Goal: Information Seeking & Learning: Learn about a topic

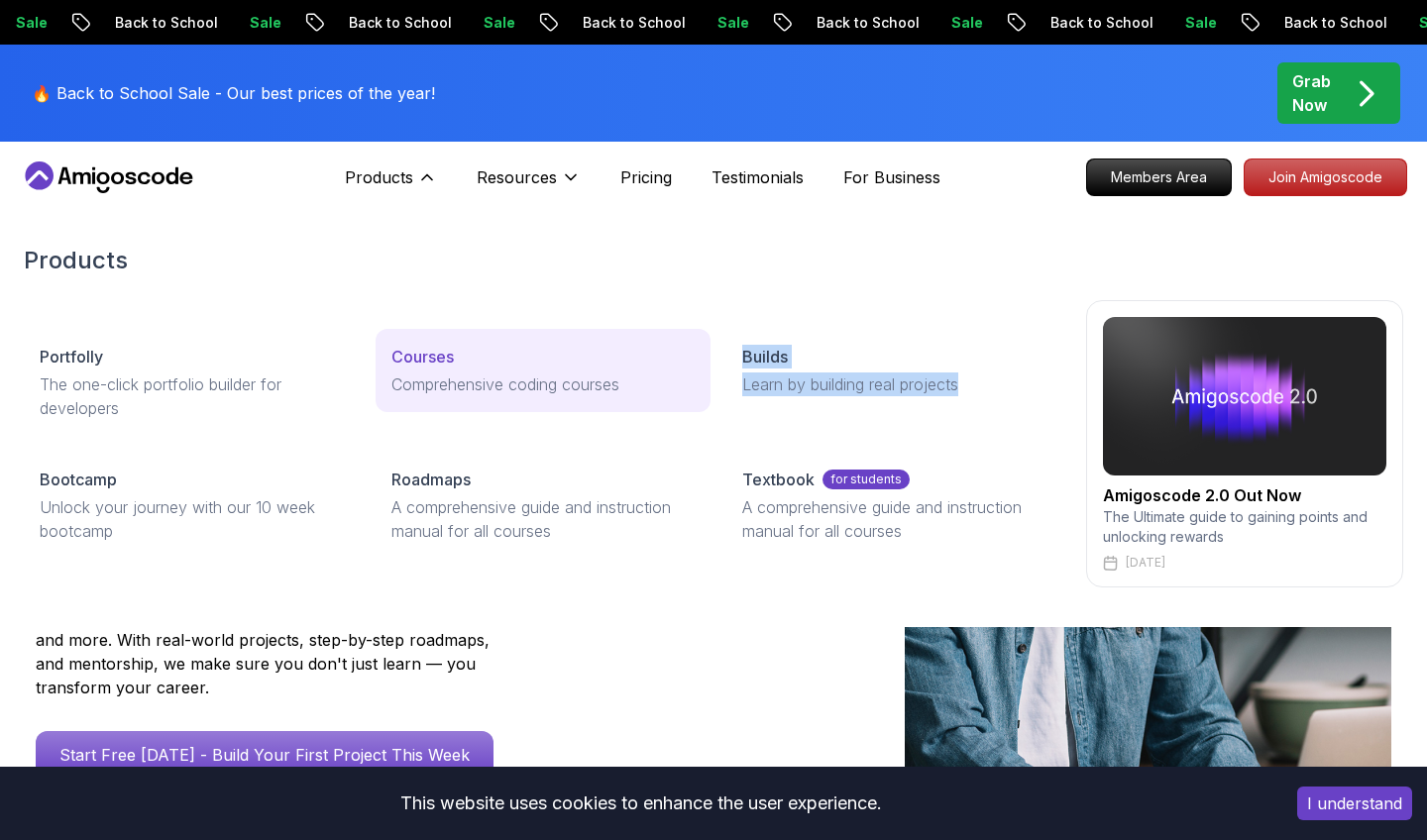
click at [485, 373] on p "Comprehensive coding courses" at bounding box center [543, 385] width 304 height 24
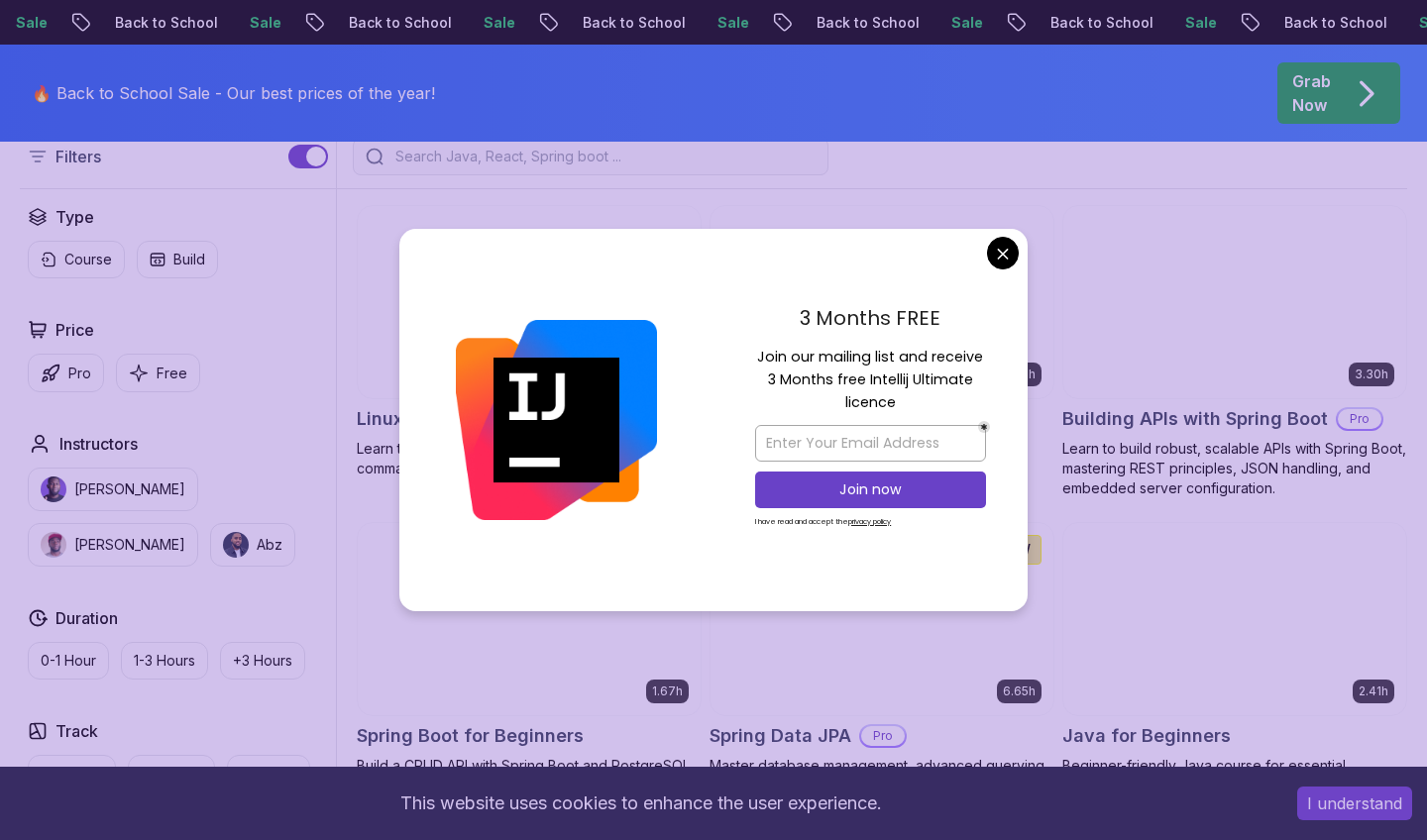
scroll to position [560, 0]
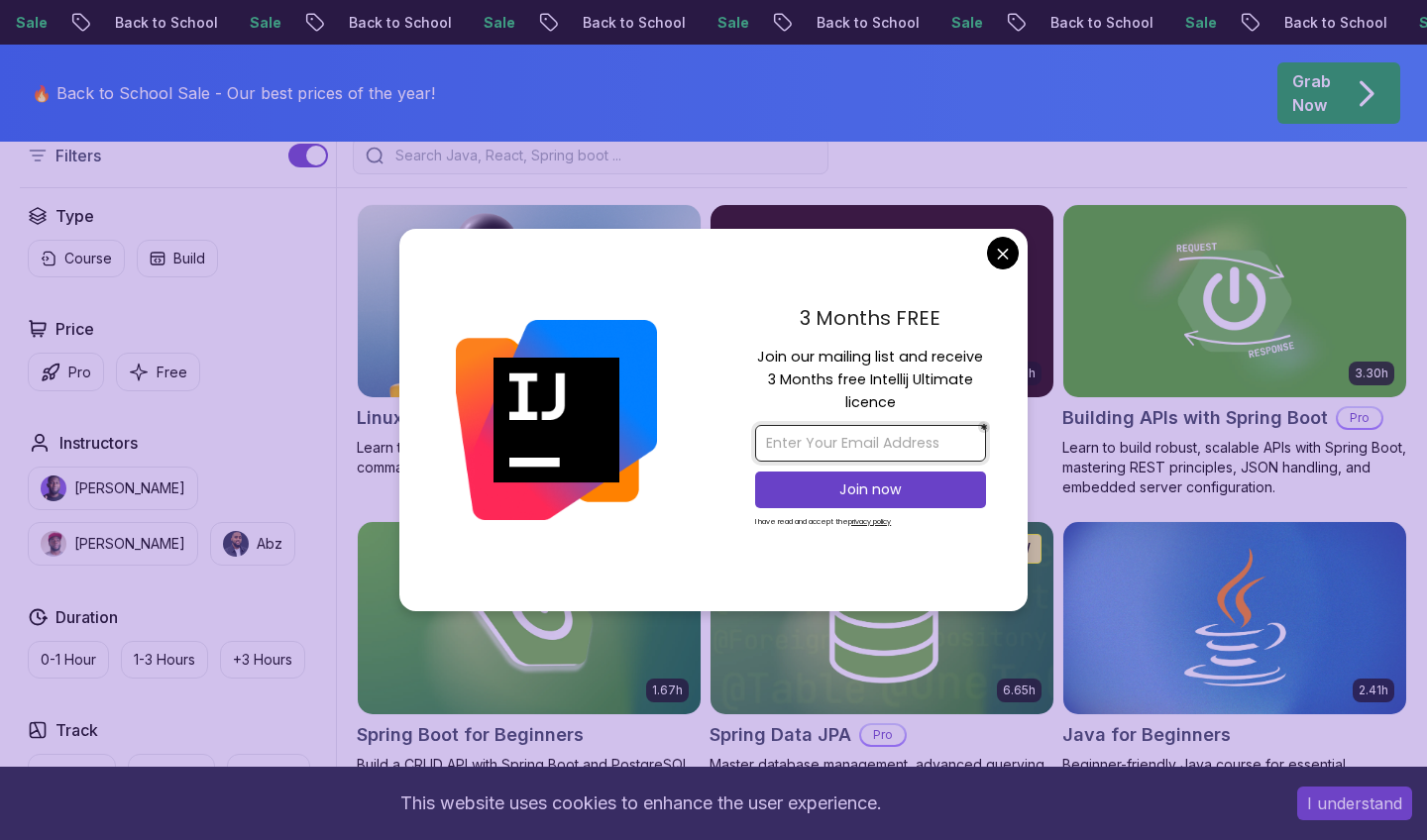
click at [812, 453] on input "email" at bounding box center [870, 443] width 231 height 37
type input "[EMAIL_ADDRESS][DOMAIN_NAME]"
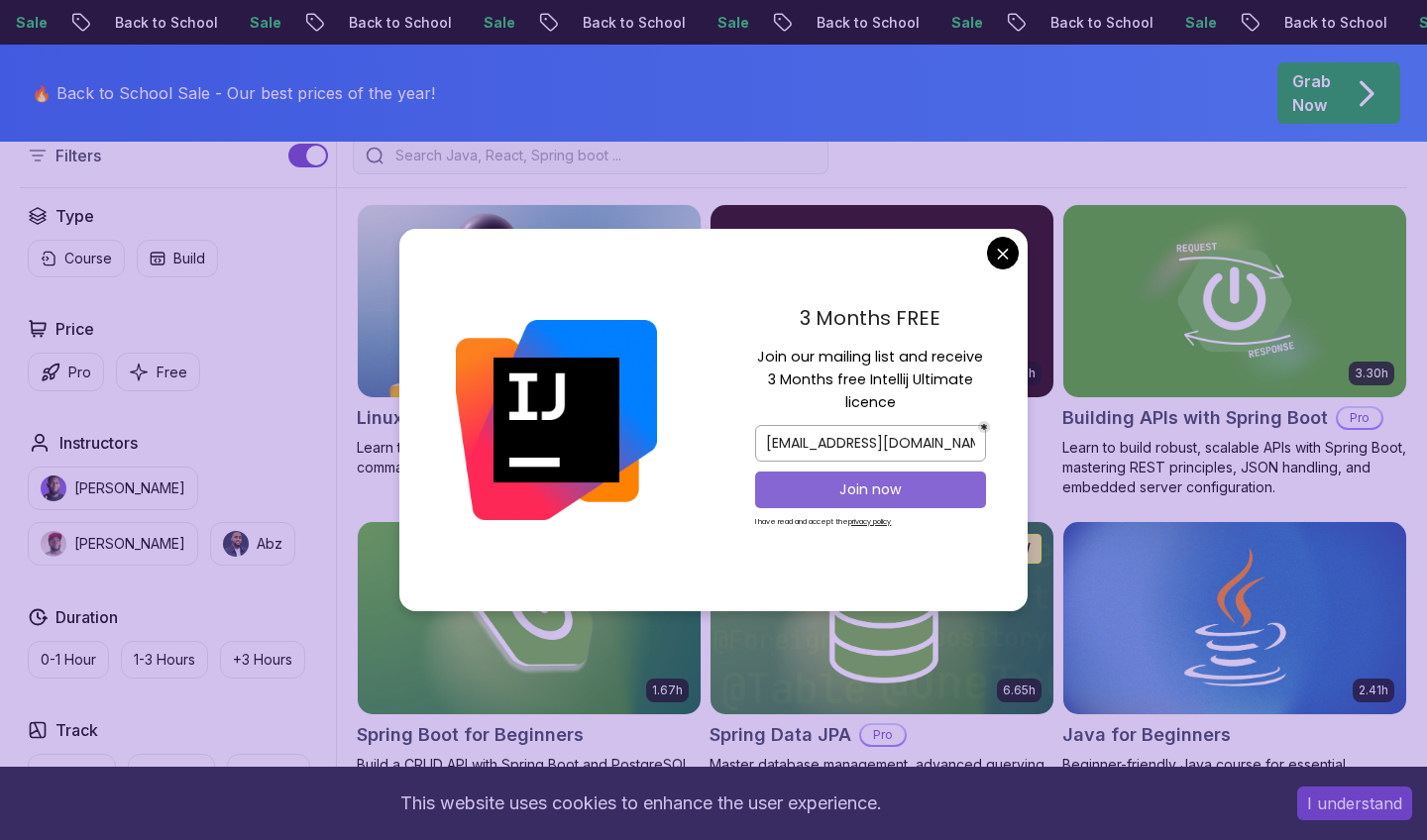
click at [853, 501] on button "Join now" at bounding box center [870, 490] width 231 height 37
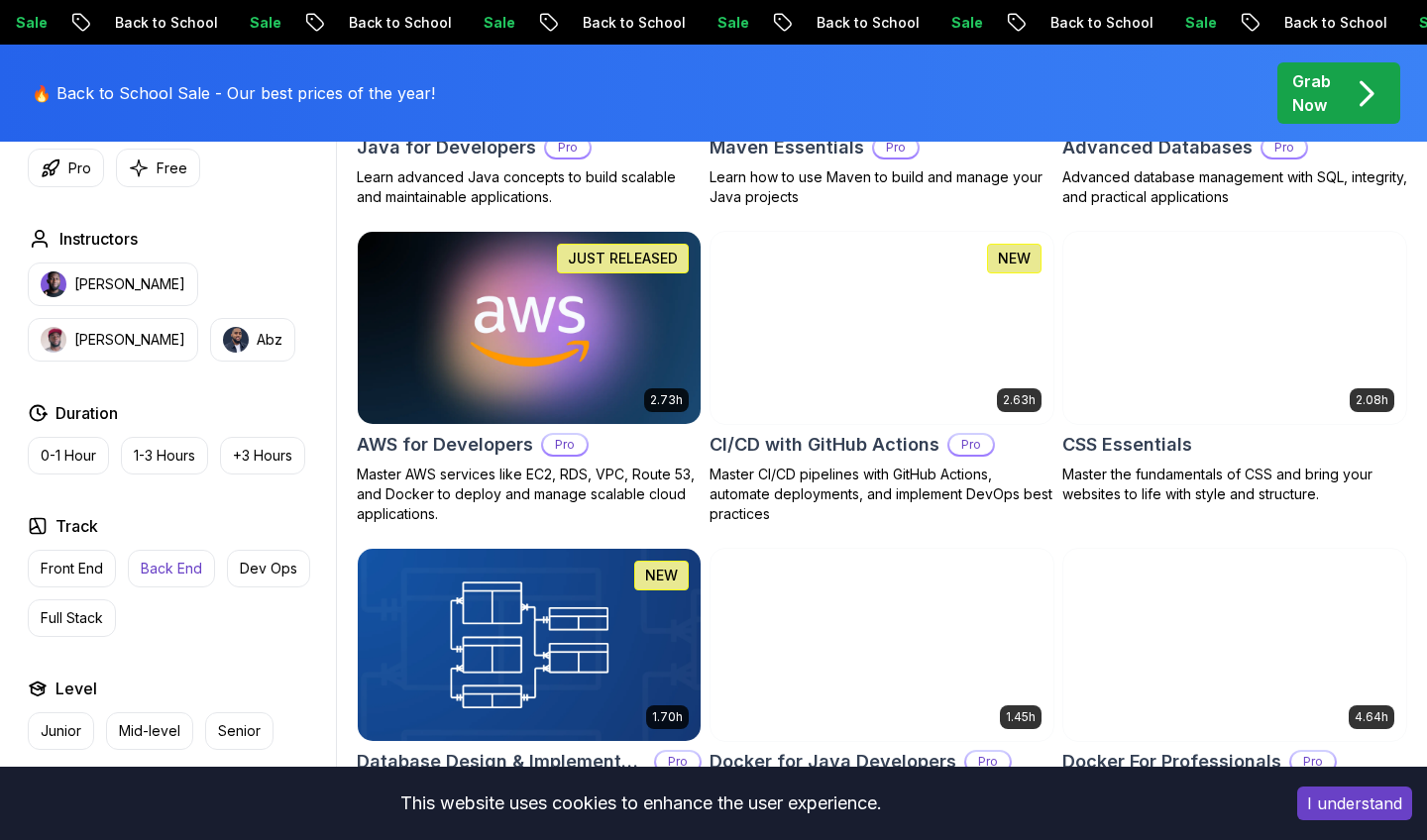
scroll to position [1466, 0]
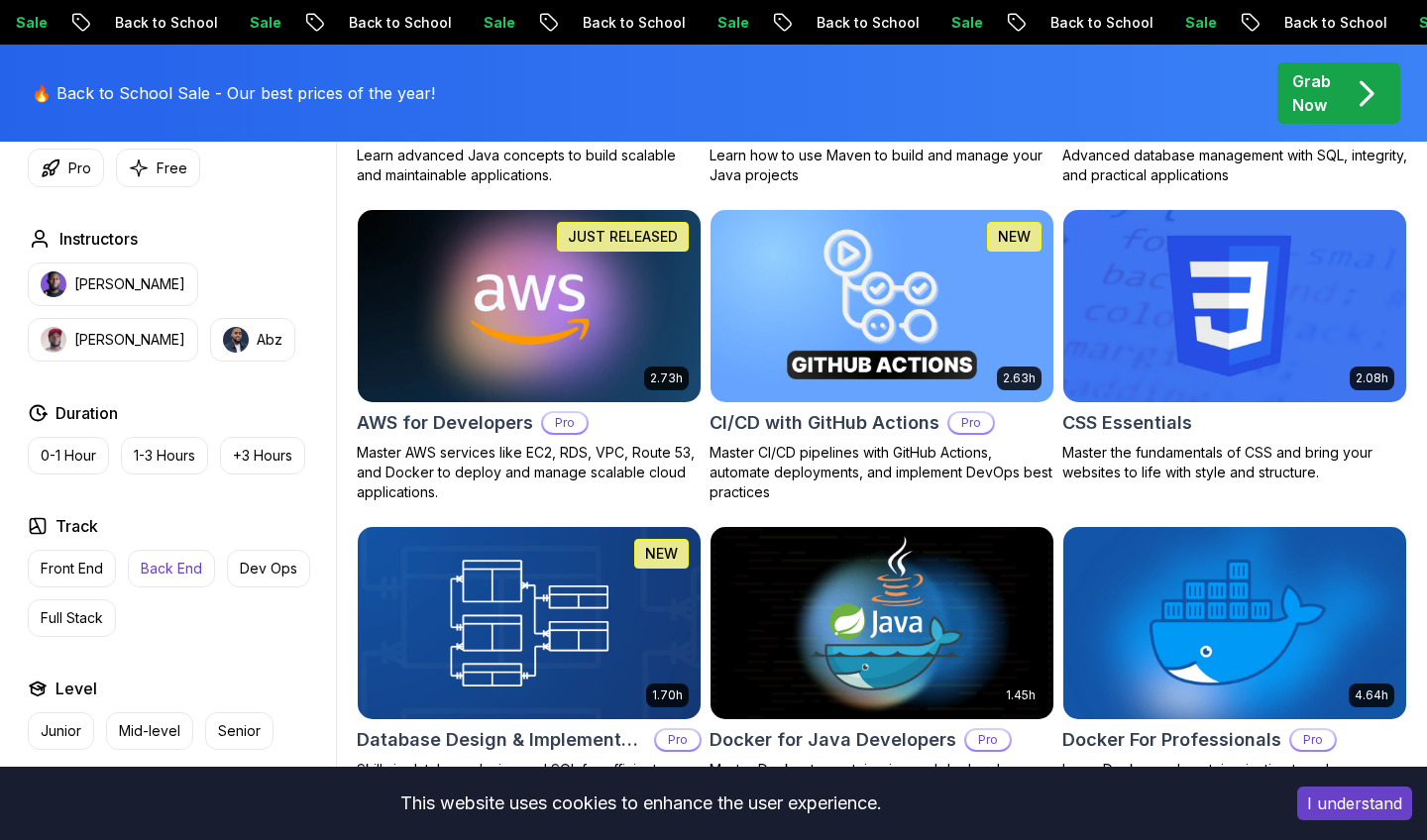
click at [158, 579] on button "Back End" at bounding box center [171, 569] width 87 height 38
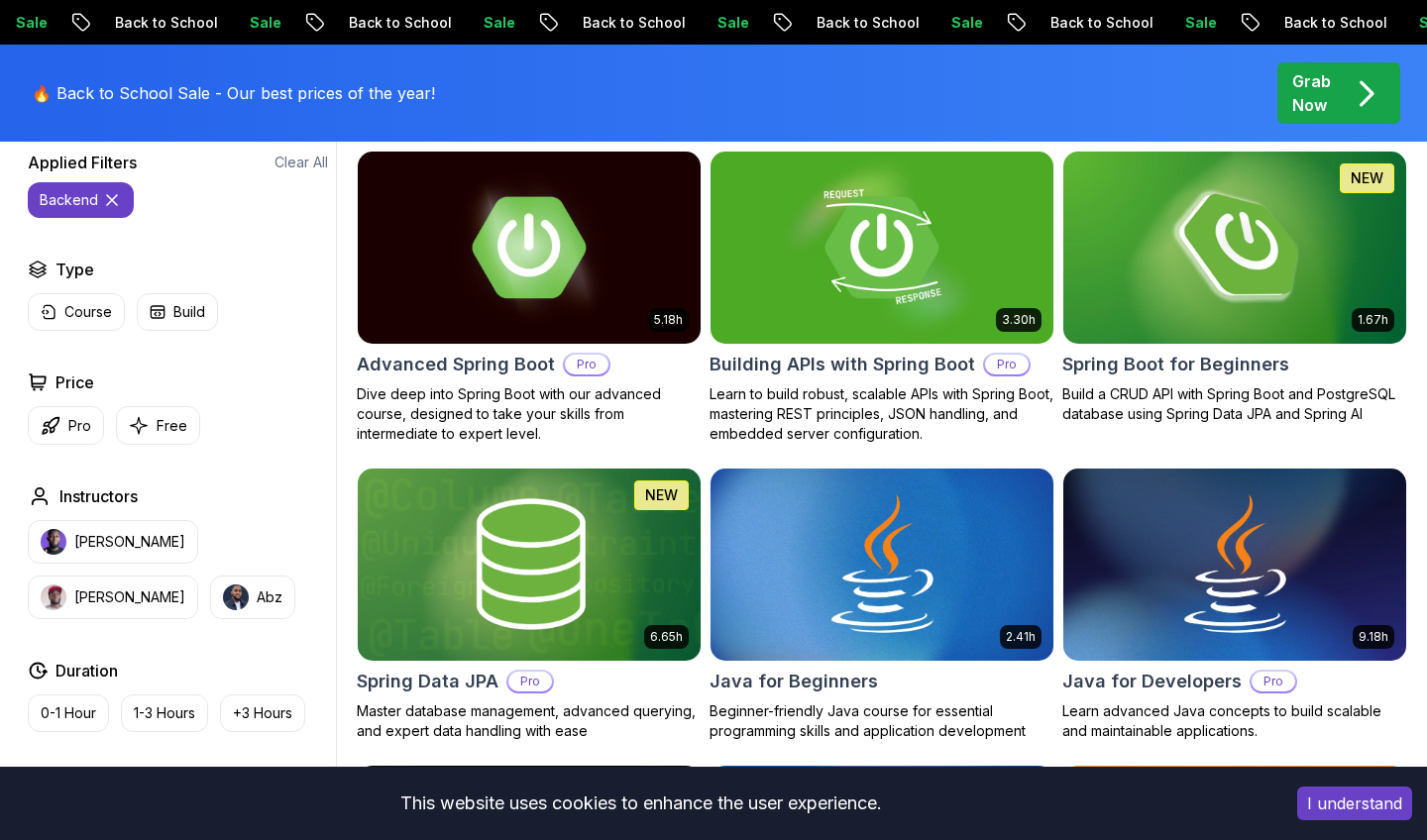
scroll to position [681, 0]
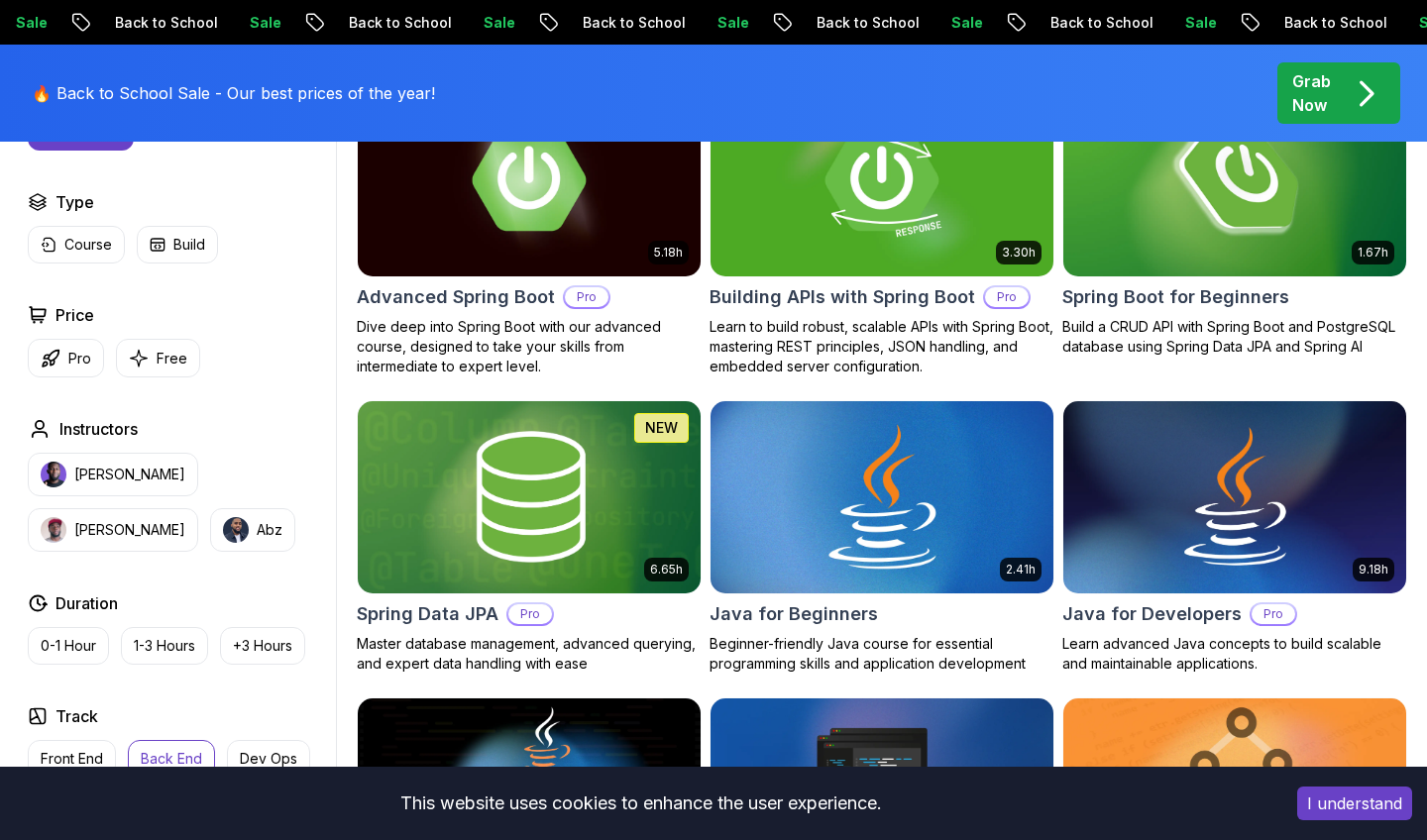
click at [896, 513] on img at bounding box center [882, 496] width 360 height 201
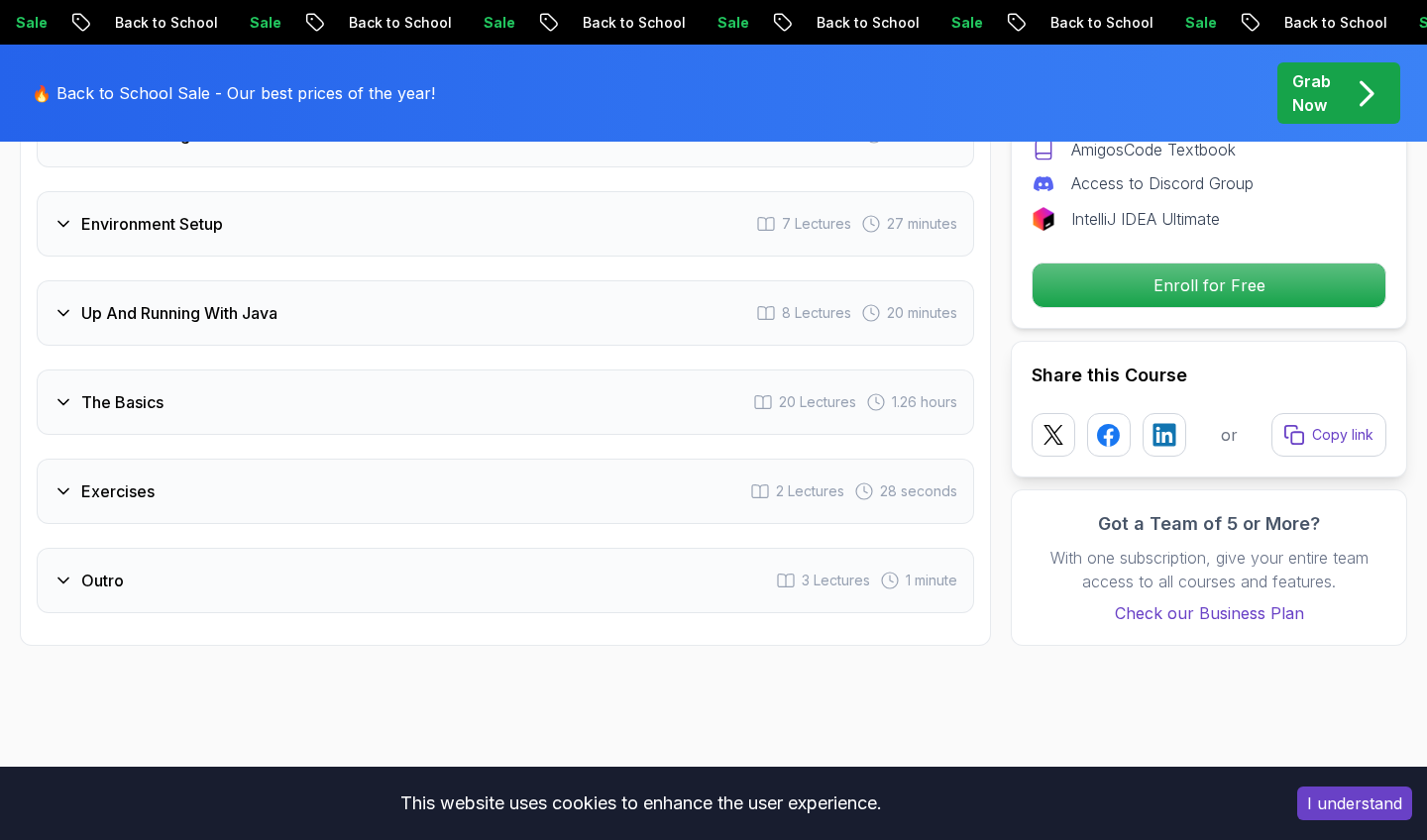
scroll to position [3260, 0]
click at [449, 458] on div "Exercises 2 Lectures 28 seconds" at bounding box center [506, 490] width 938 height 65
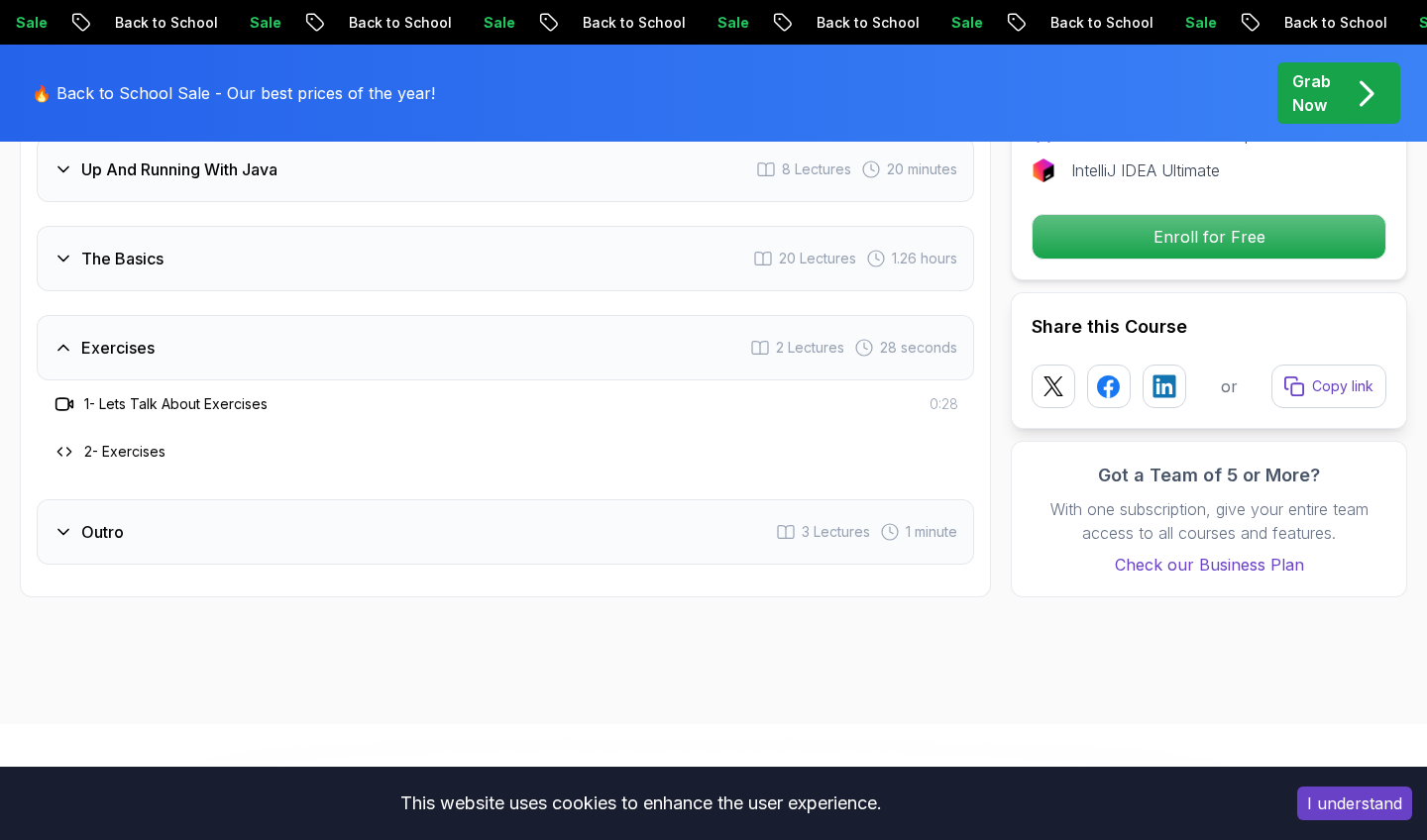
click at [390, 315] on div "Exercises 2 Lectures 28 seconds" at bounding box center [506, 347] width 938 height 65
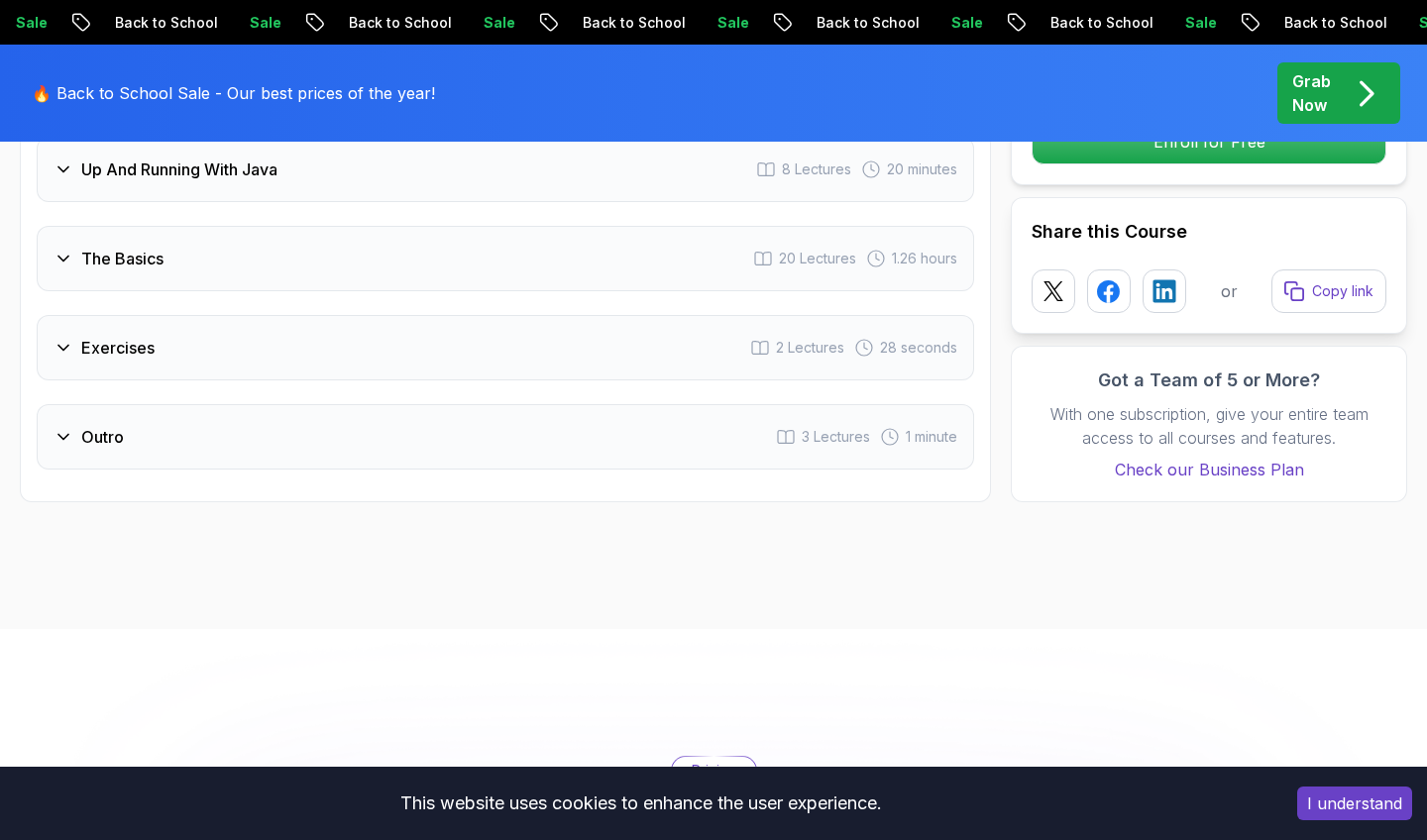
click at [390, 226] on div "The Basics 20 Lectures 1.26 hours" at bounding box center [506, 258] width 938 height 65
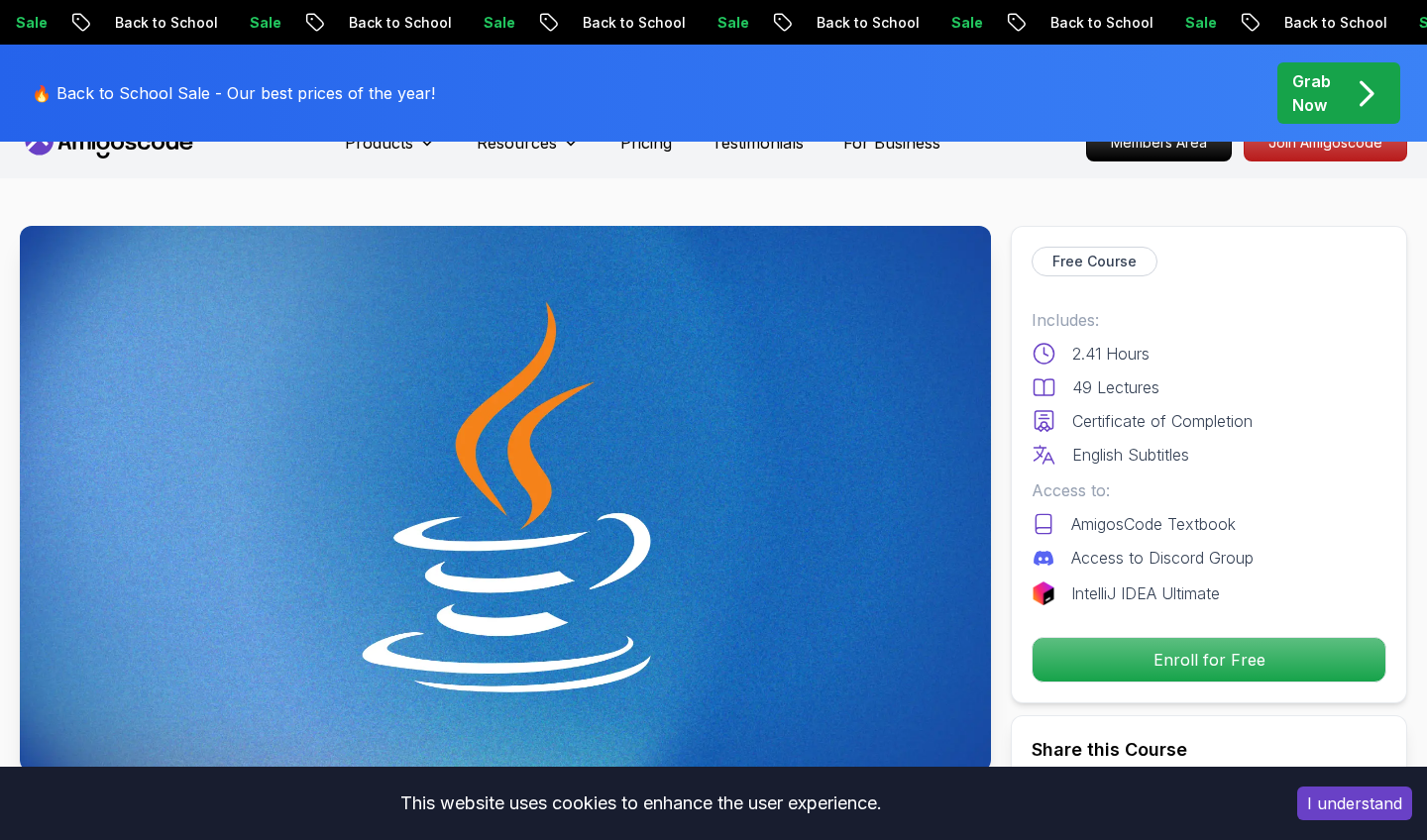
scroll to position [91, 0]
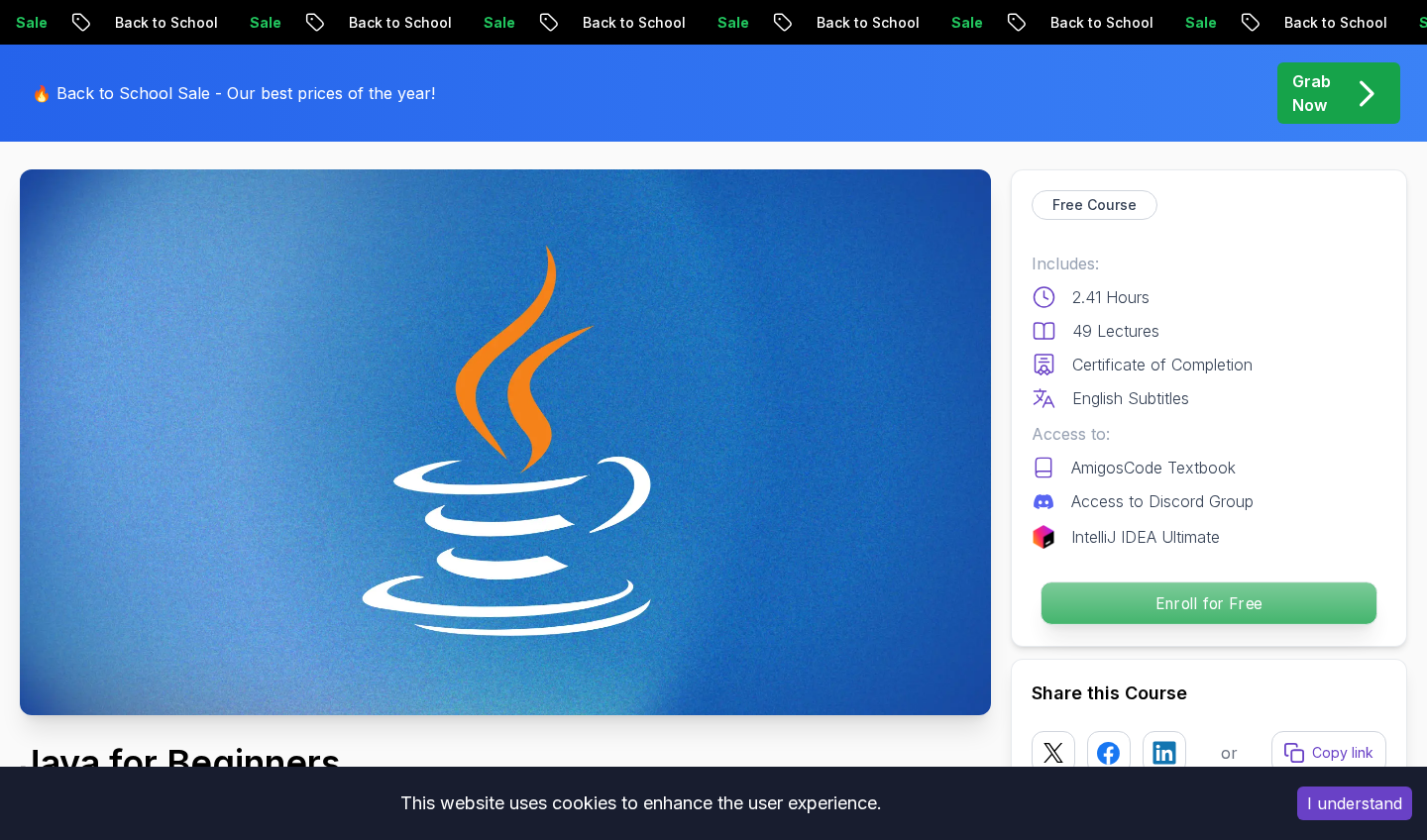
click at [1113, 611] on p "Enroll for Free" at bounding box center [1209, 604] width 335 height 42
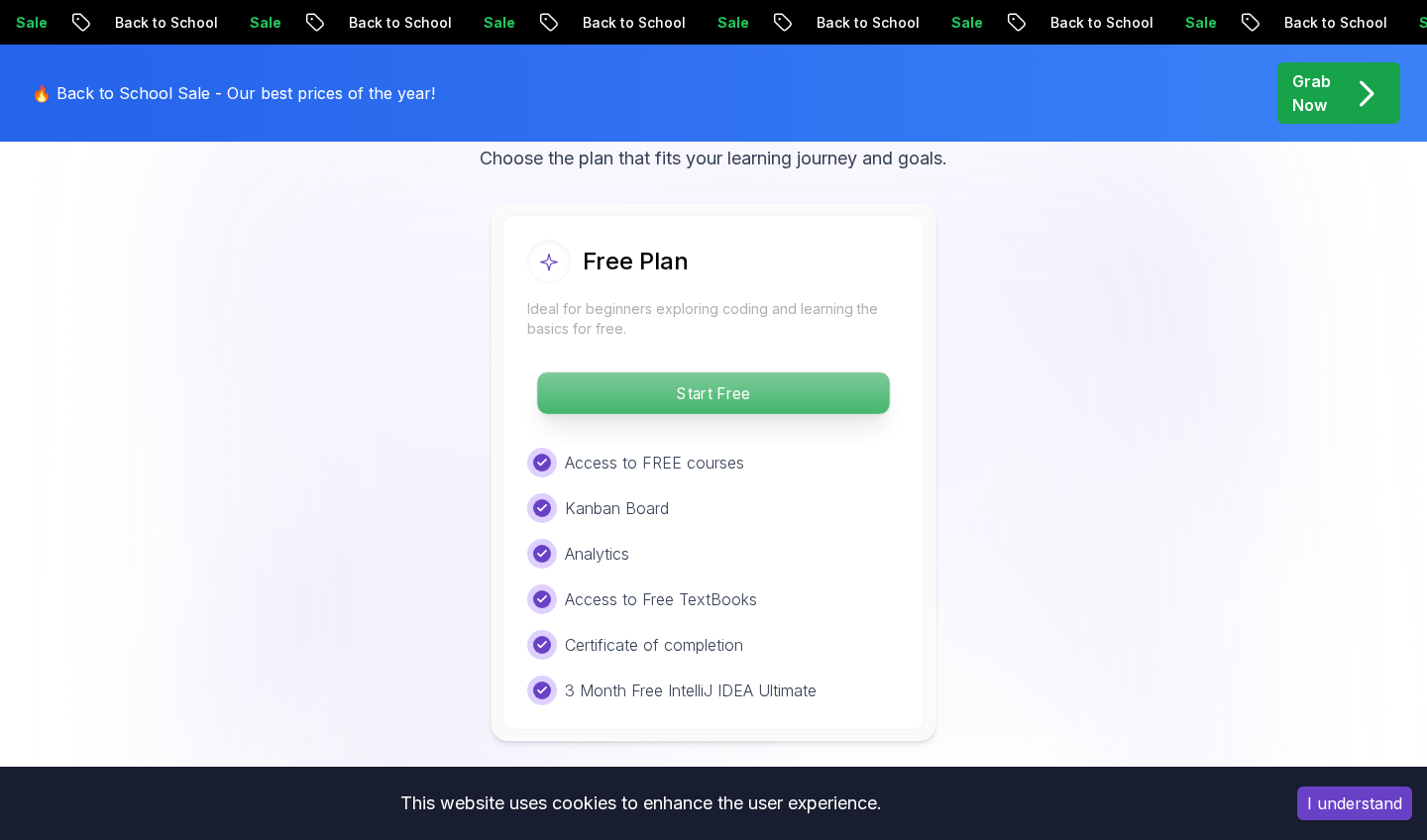
scroll to position [4890, 0]
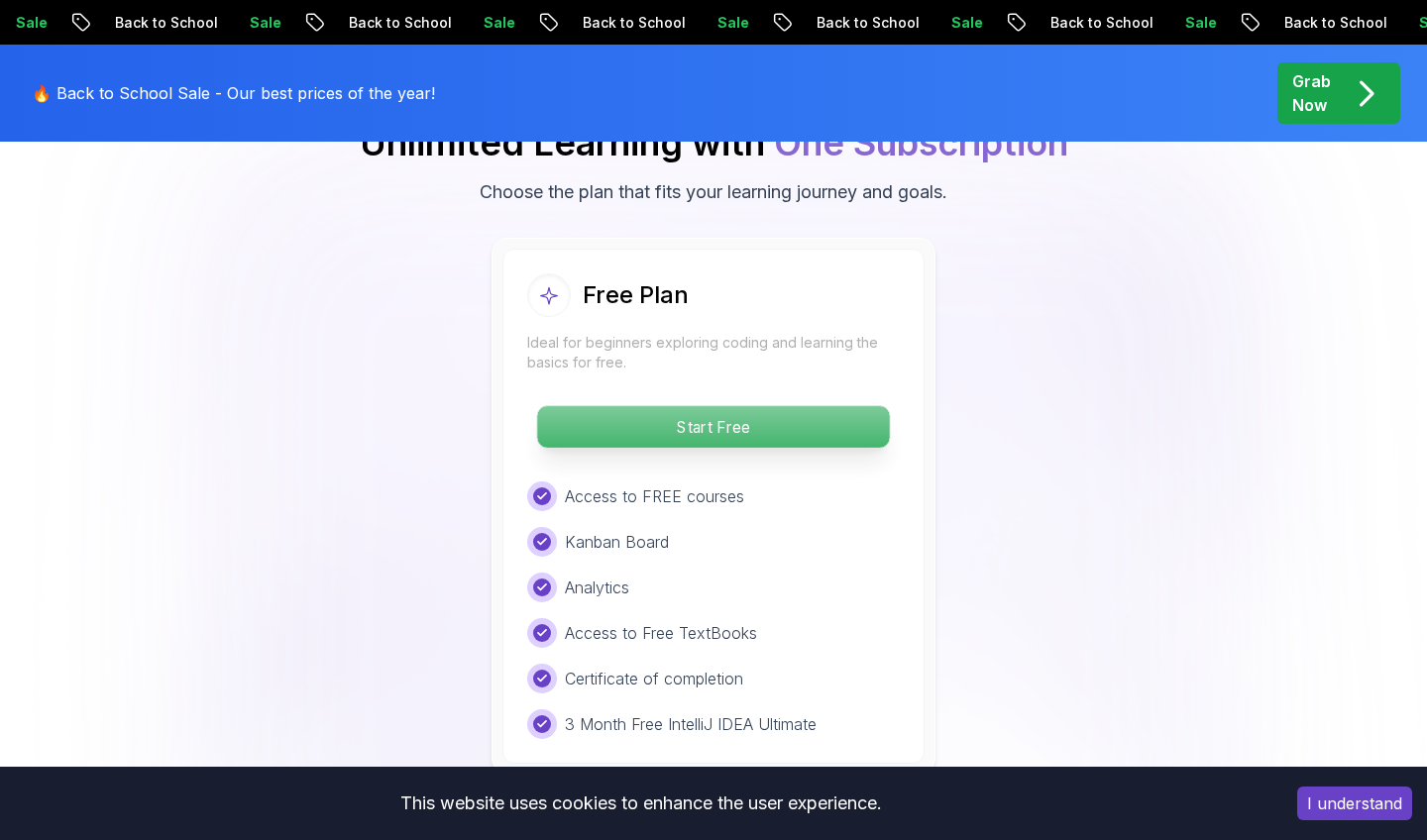
click at [737, 406] on p "Start Free" at bounding box center [713, 427] width 352 height 42
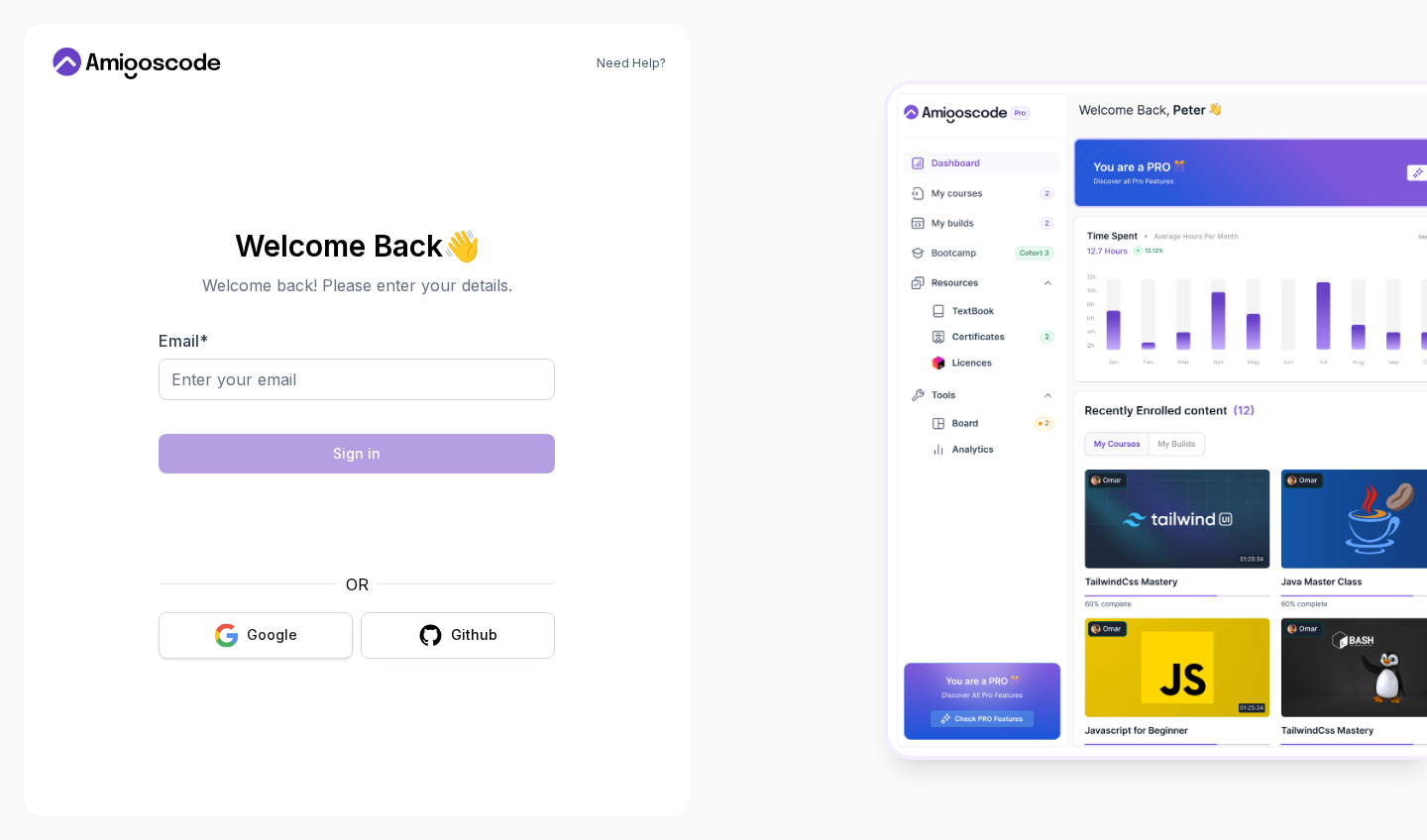
click at [248, 633] on div "Google" at bounding box center [272, 635] width 51 height 20
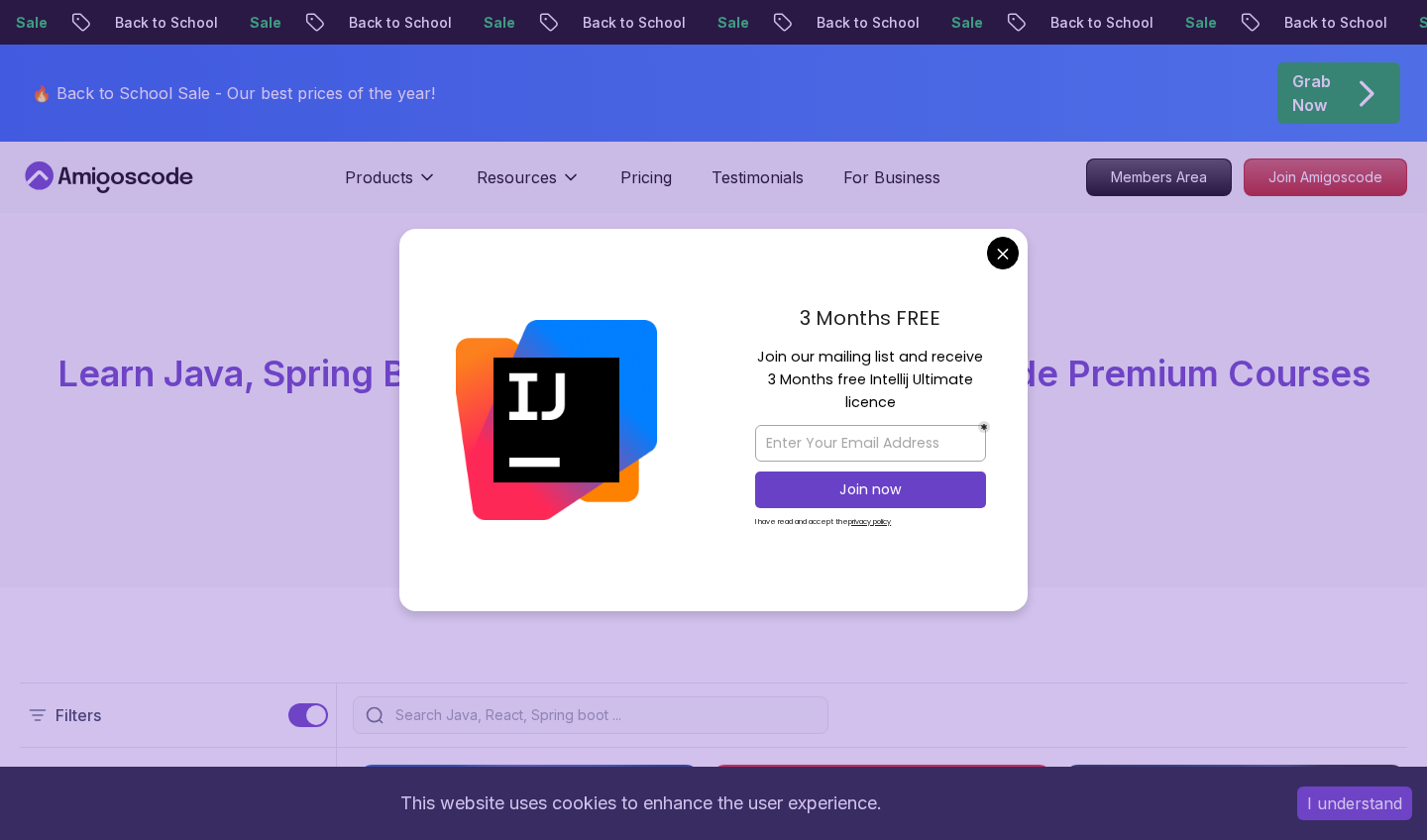
click at [986, 250] on div "3 Months FREE Join our mailing list and receive 3 Months free Intellij Ultimate…" at bounding box center [871, 420] width 314 height 383
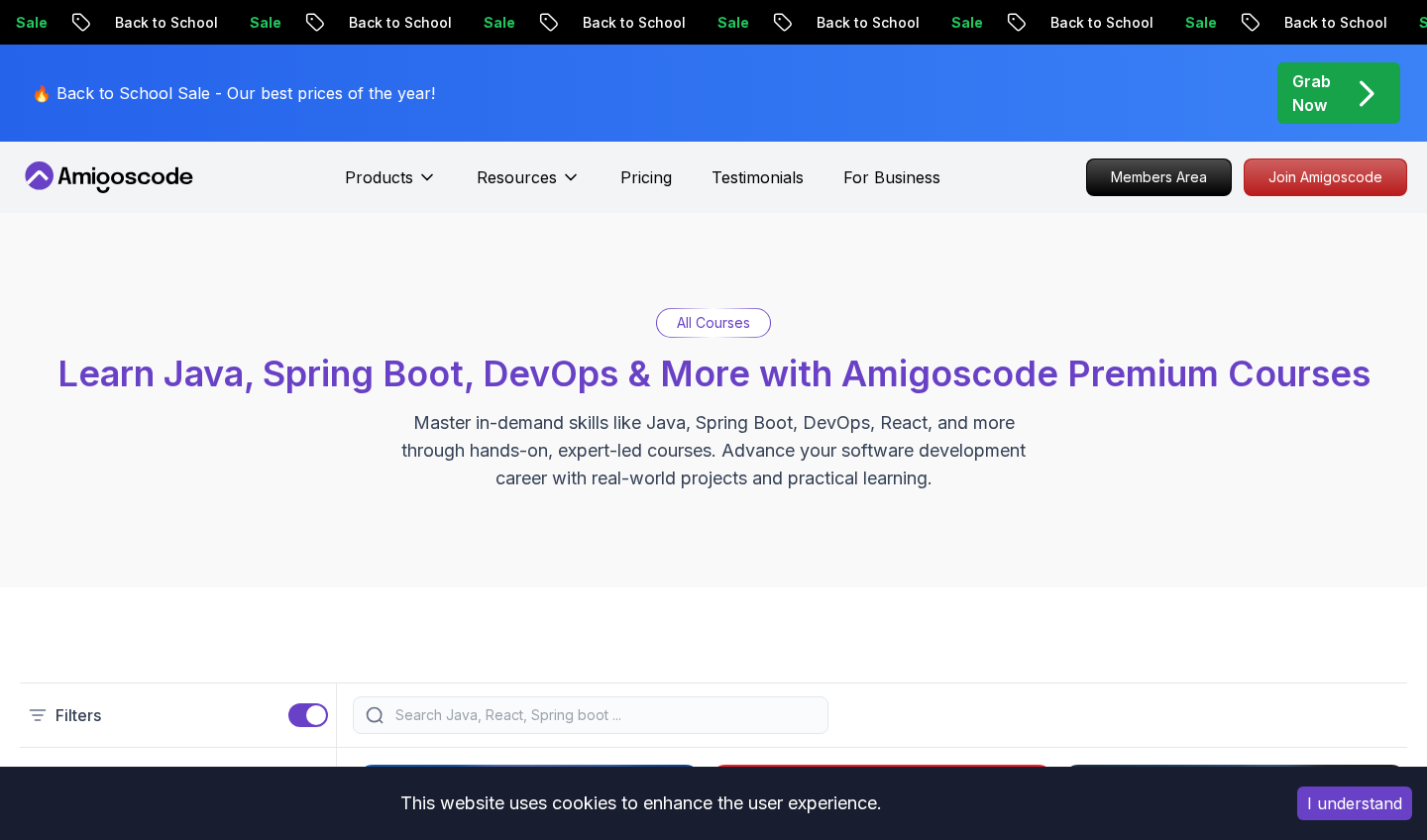
click at [652, 179] on p "Pricing" at bounding box center [646, 178] width 52 height 24
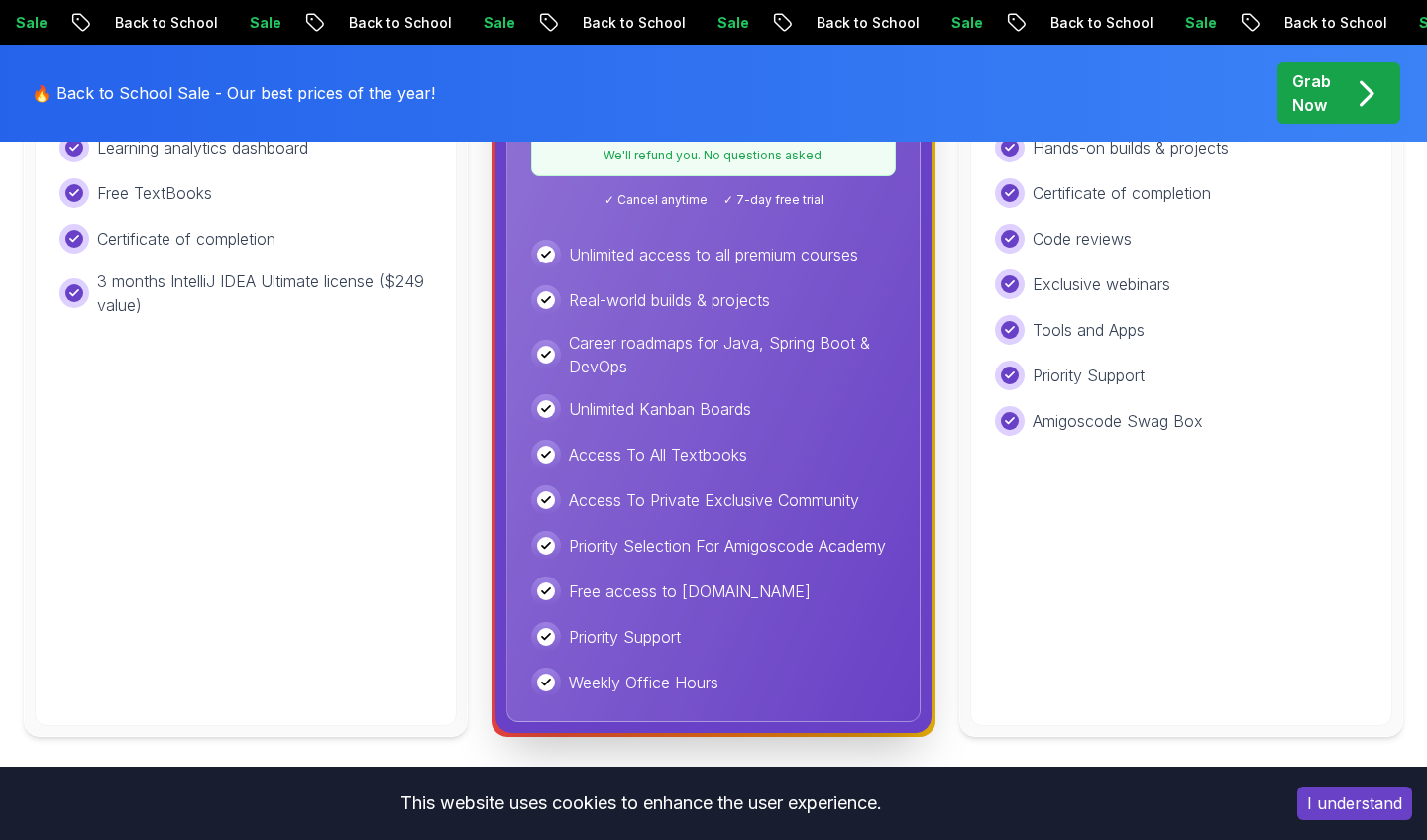
scroll to position [544, 0]
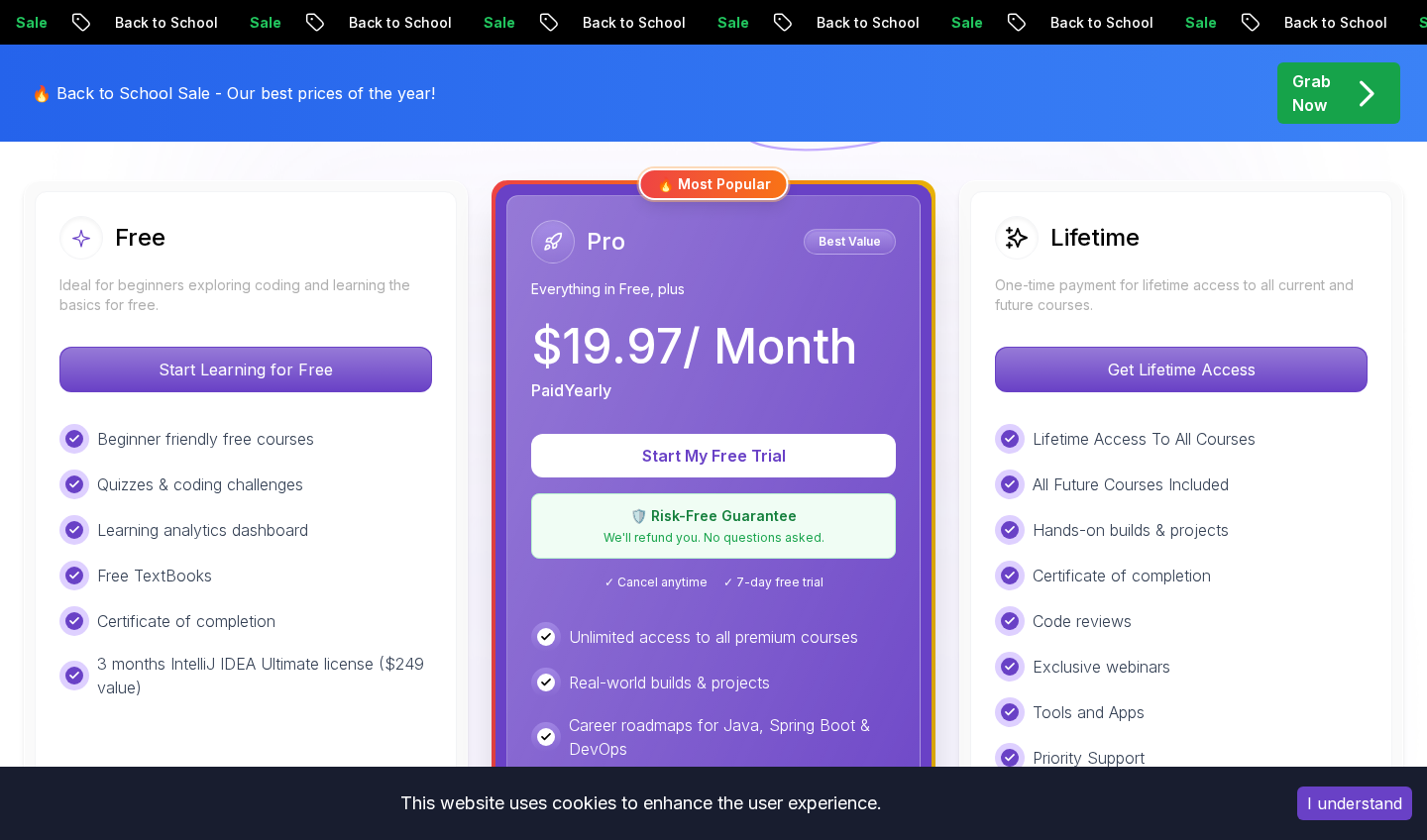
click at [1030, 288] on p "One-time payment for lifetime access to all current and future courses." at bounding box center [1181, 296] width 373 height 40
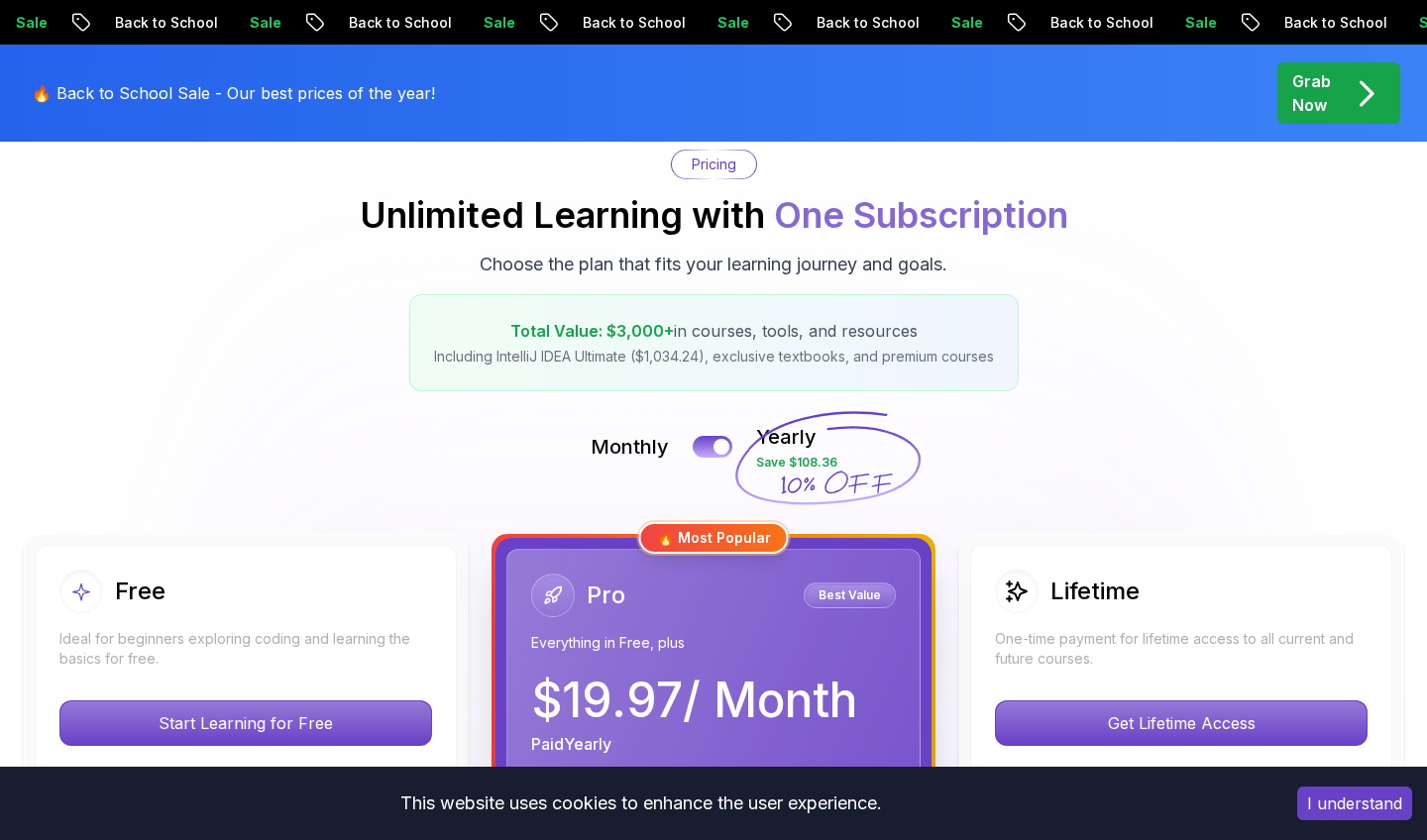
scroll to position [191, 0]
click at [707, 448] on button at bounding box center [713, 445] width 42 height 23
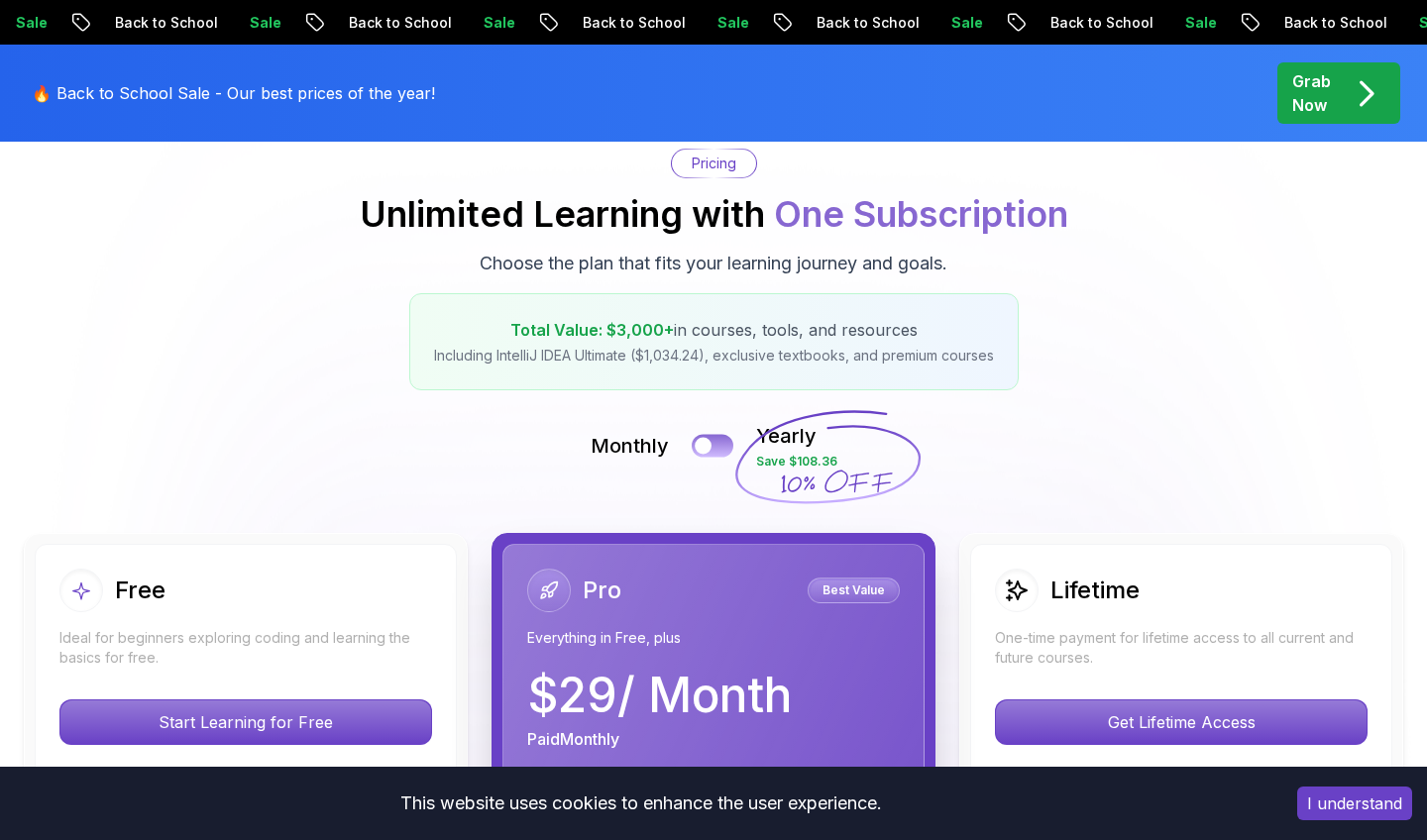
click at [721, 447] on button at bounding box center [713, 445] width 42 height 23
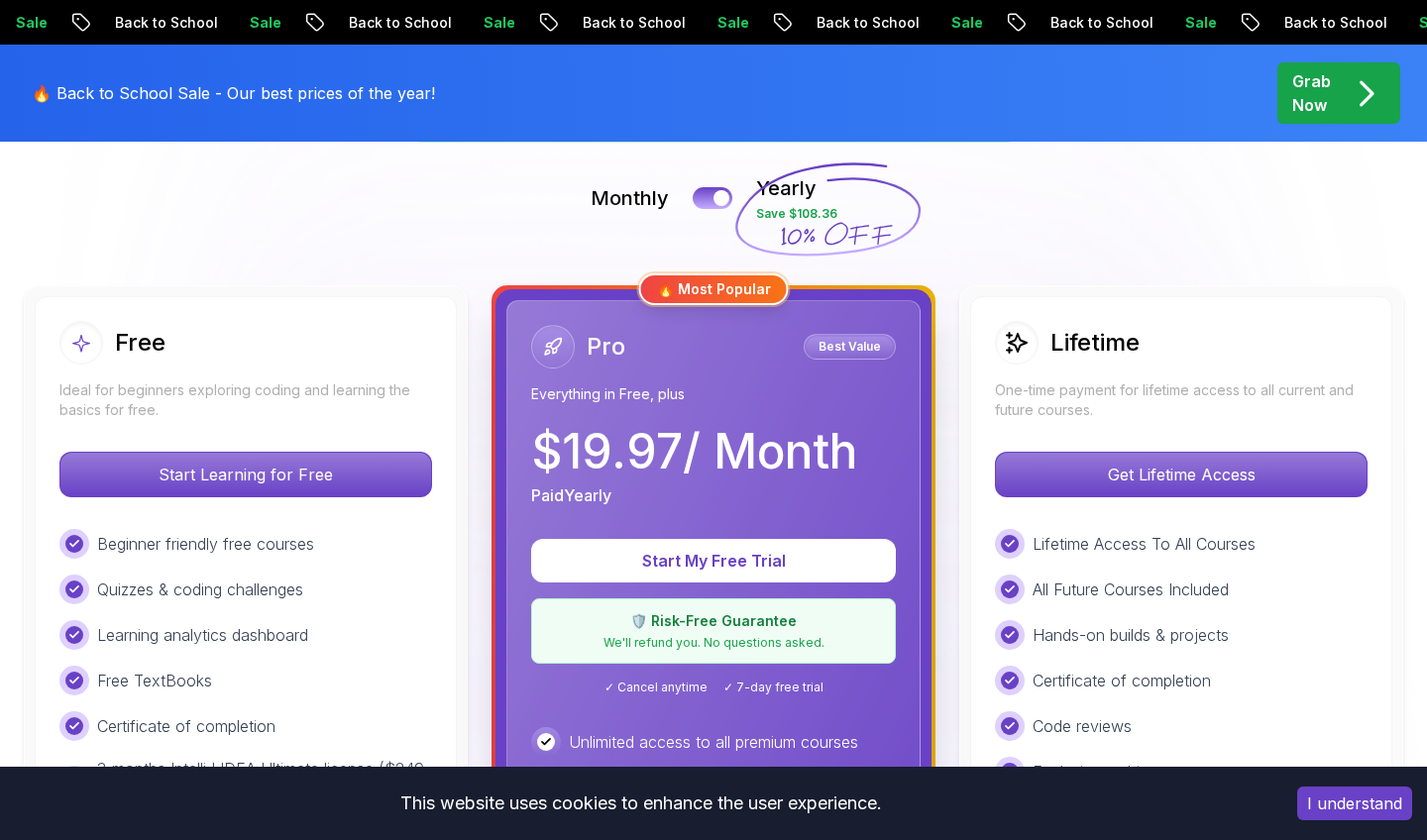
scroll to position [491, 0]
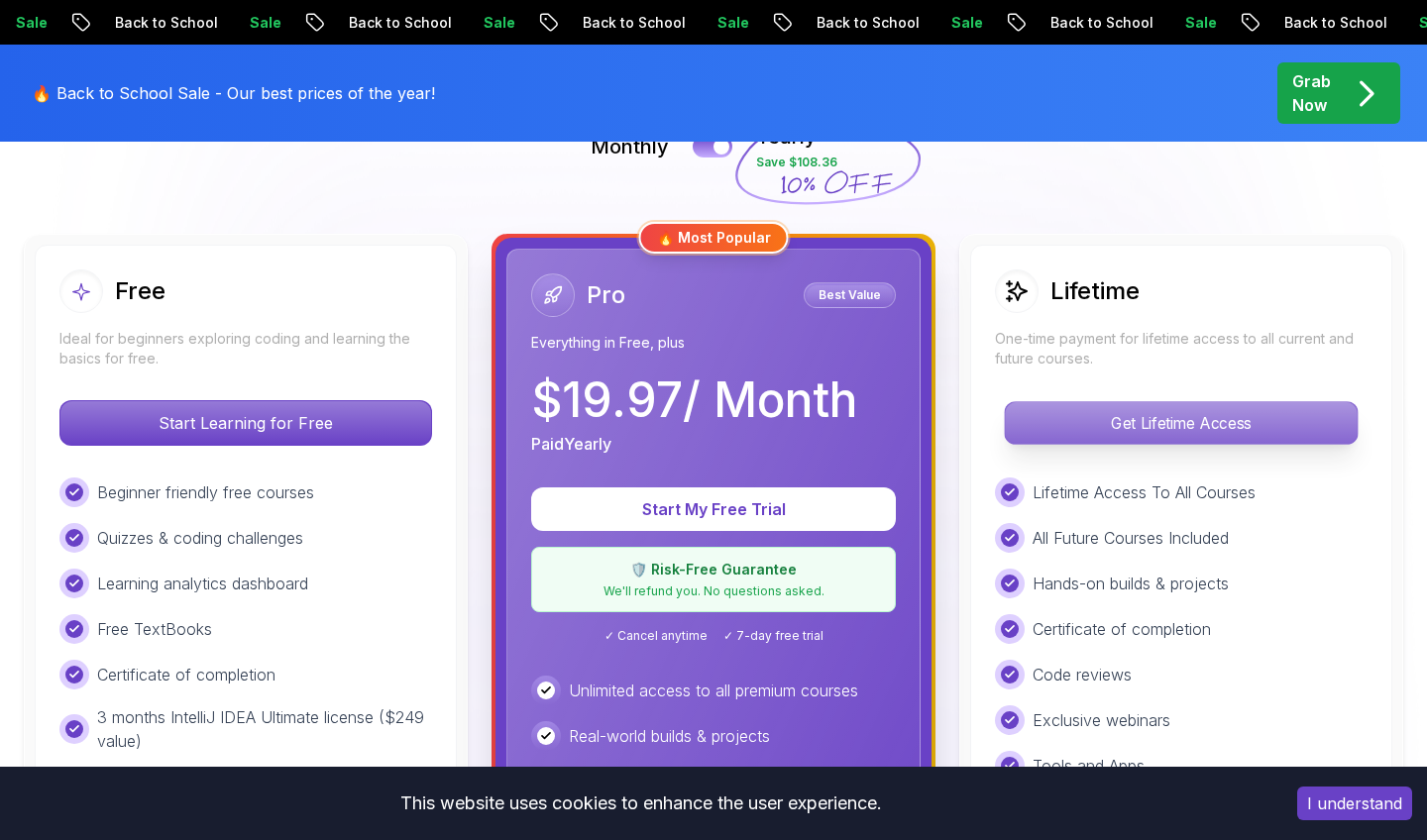
click at [1060, 420] on p "Get Lifetime Access" at bounding box center [1181, 423] width 352 height 42
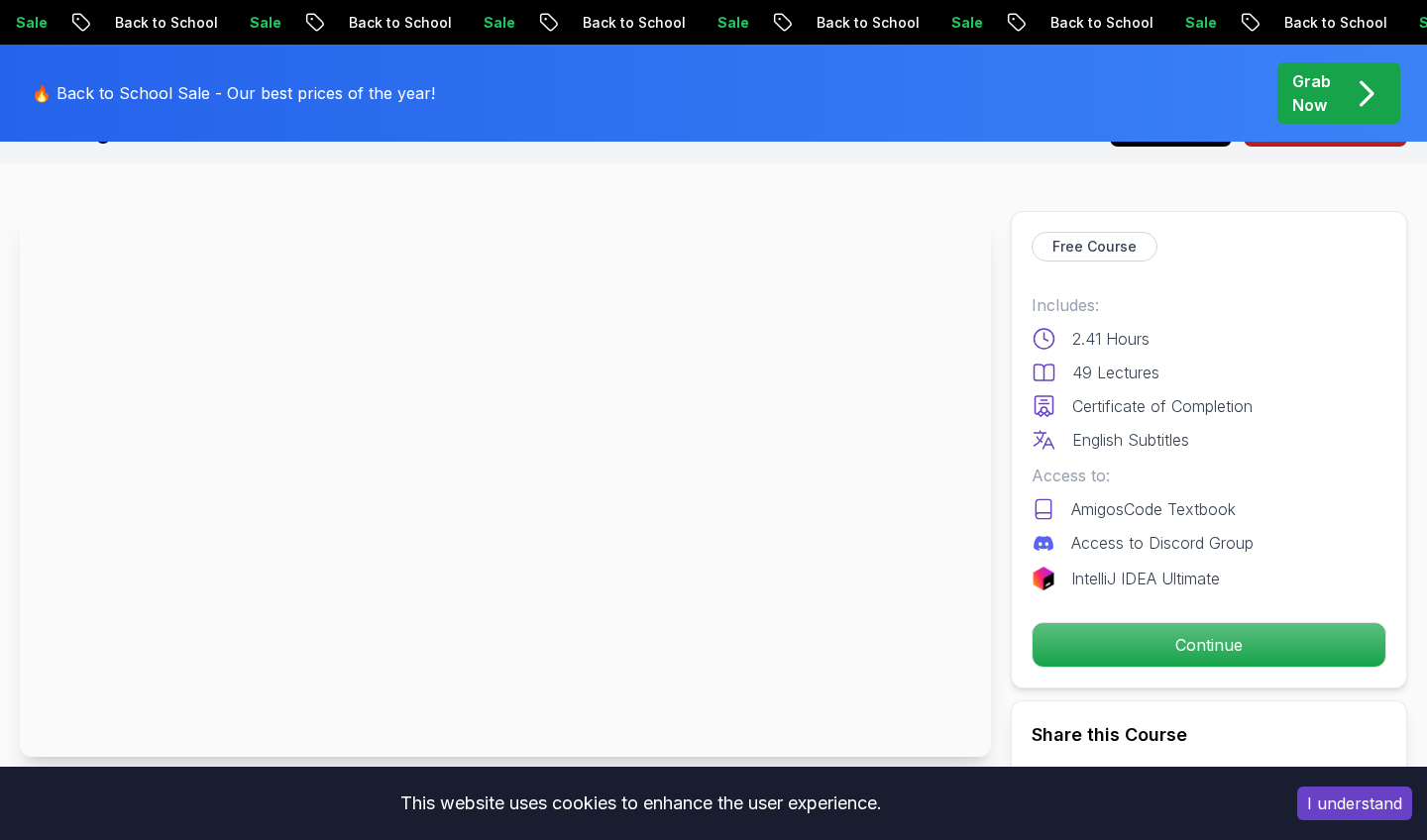
scroll to position [66, 0]
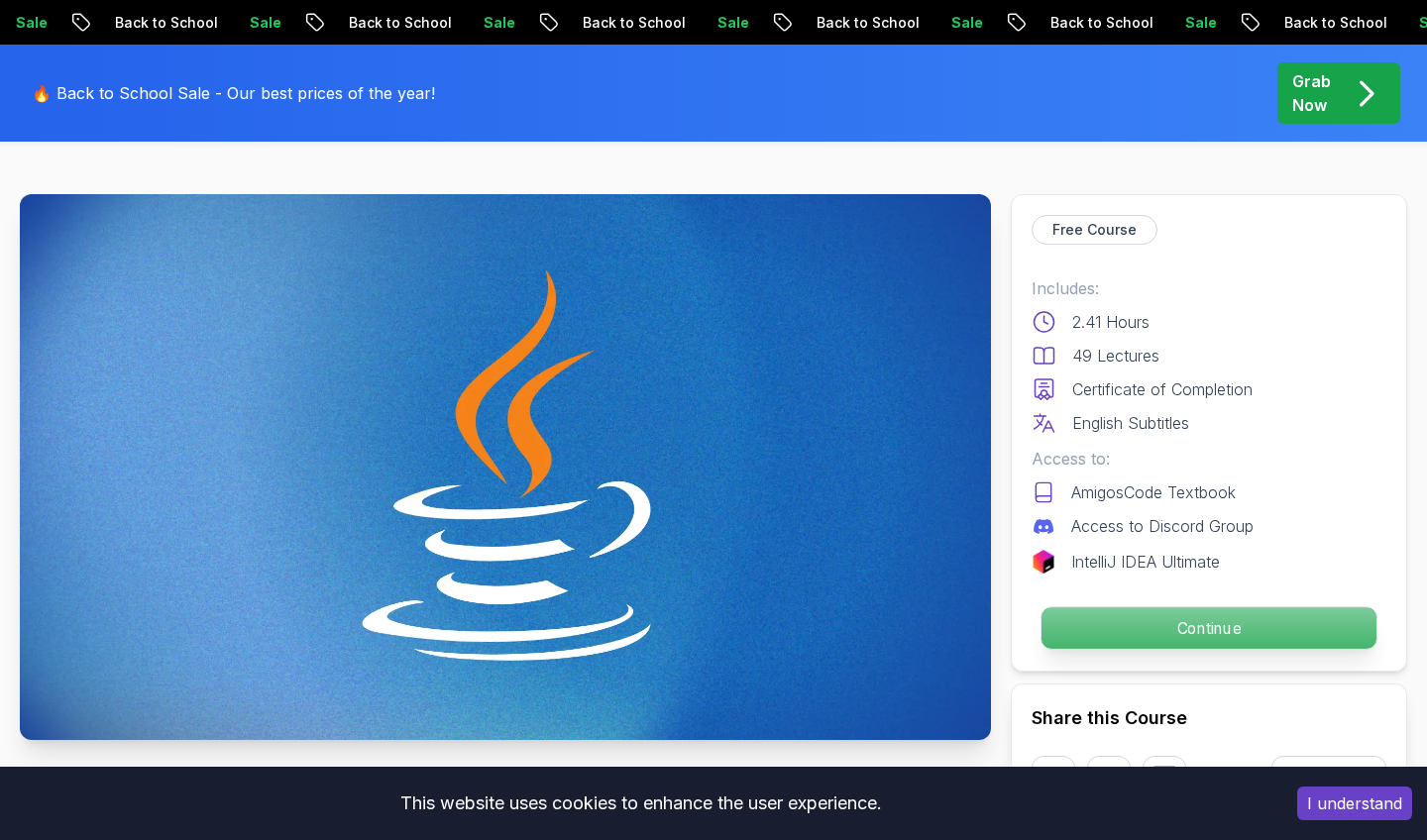
click at [1087, 626] on p "Continue" at bounding box center [1209, 629] width 335 height 42
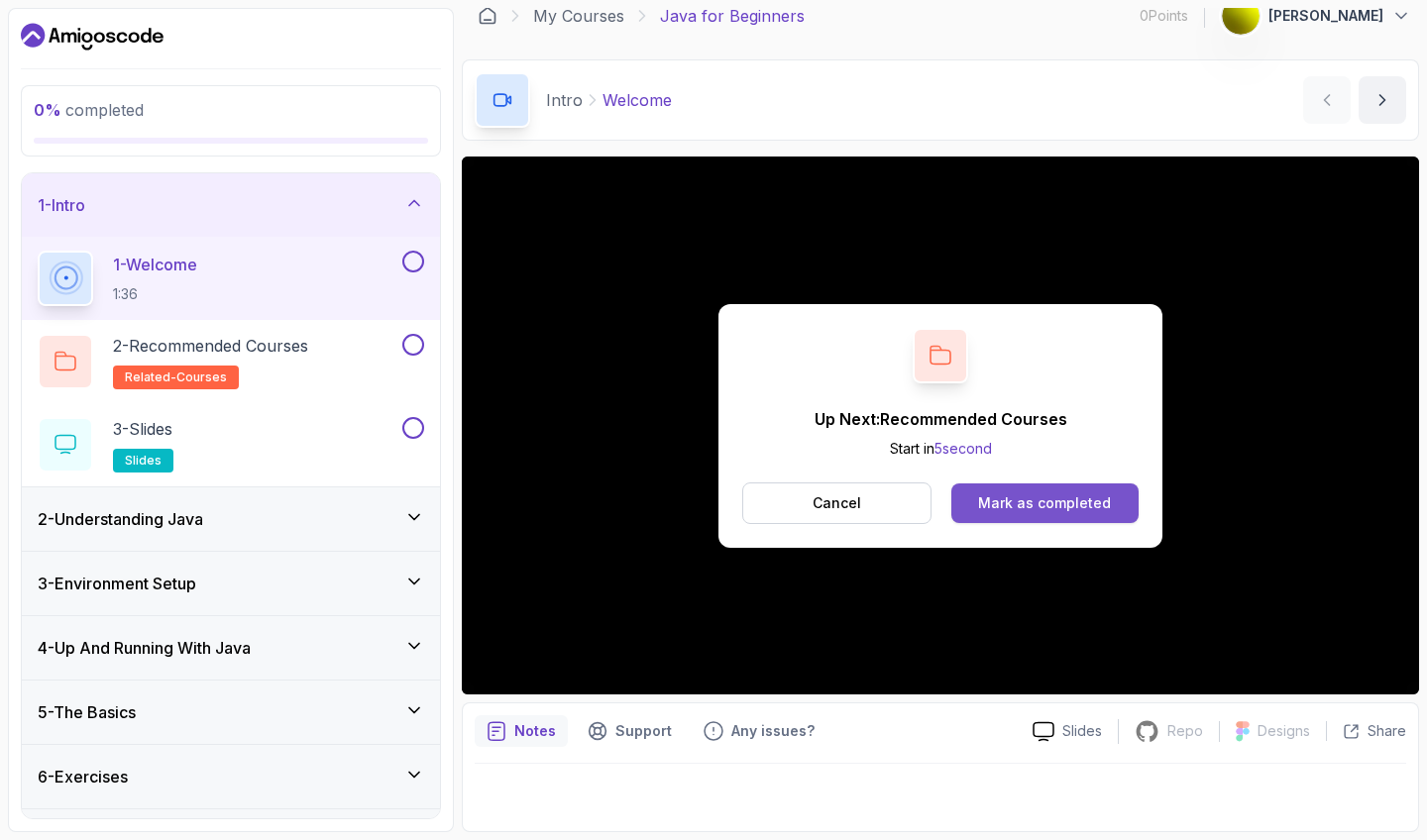
click at [1009, 507] on div "Mark as completed" at bounding box center [1044, 504] width 133 height 20
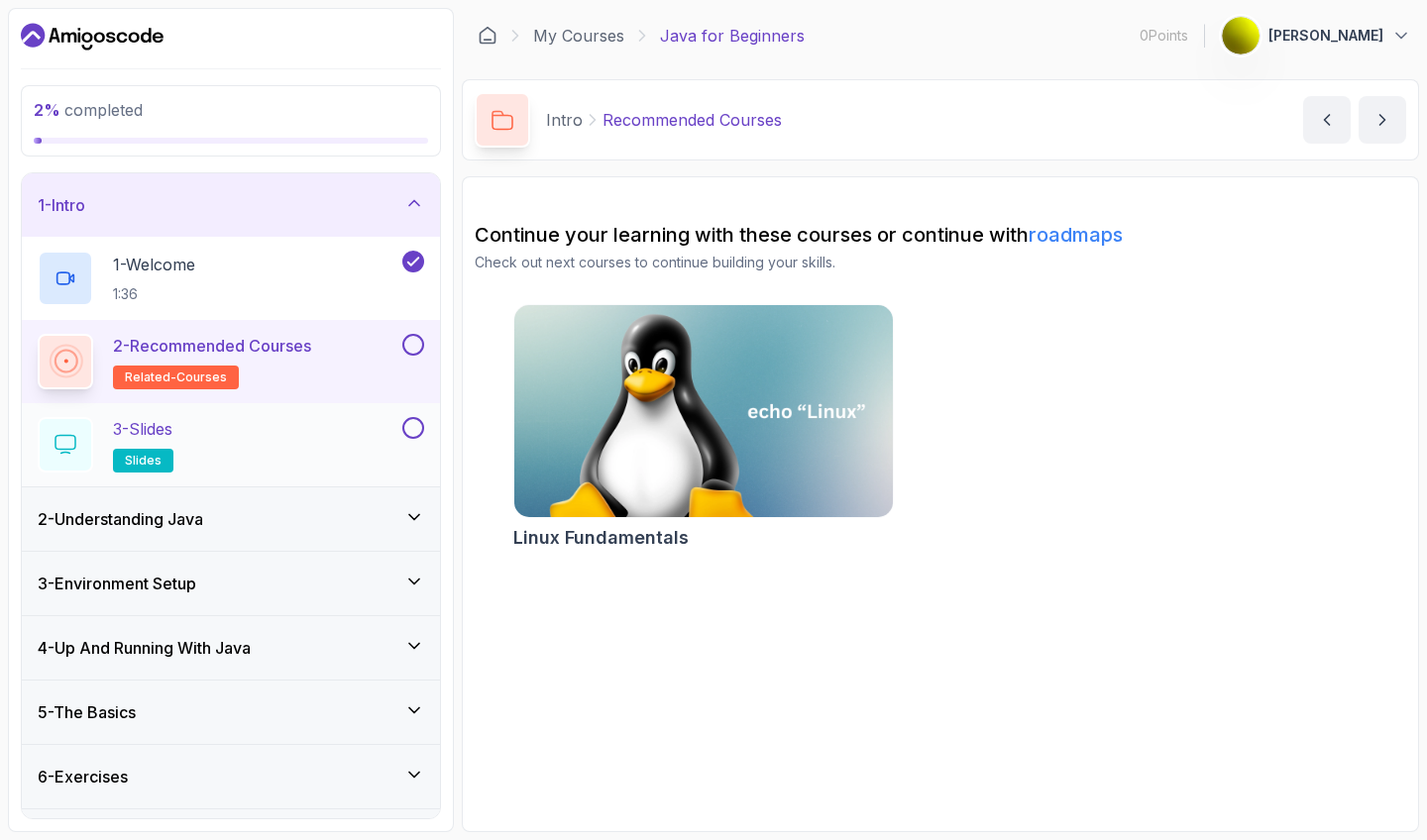
click at [340, 434] on div "3 - Slides slides" at bounding box center [218, 445] width 361 height 56
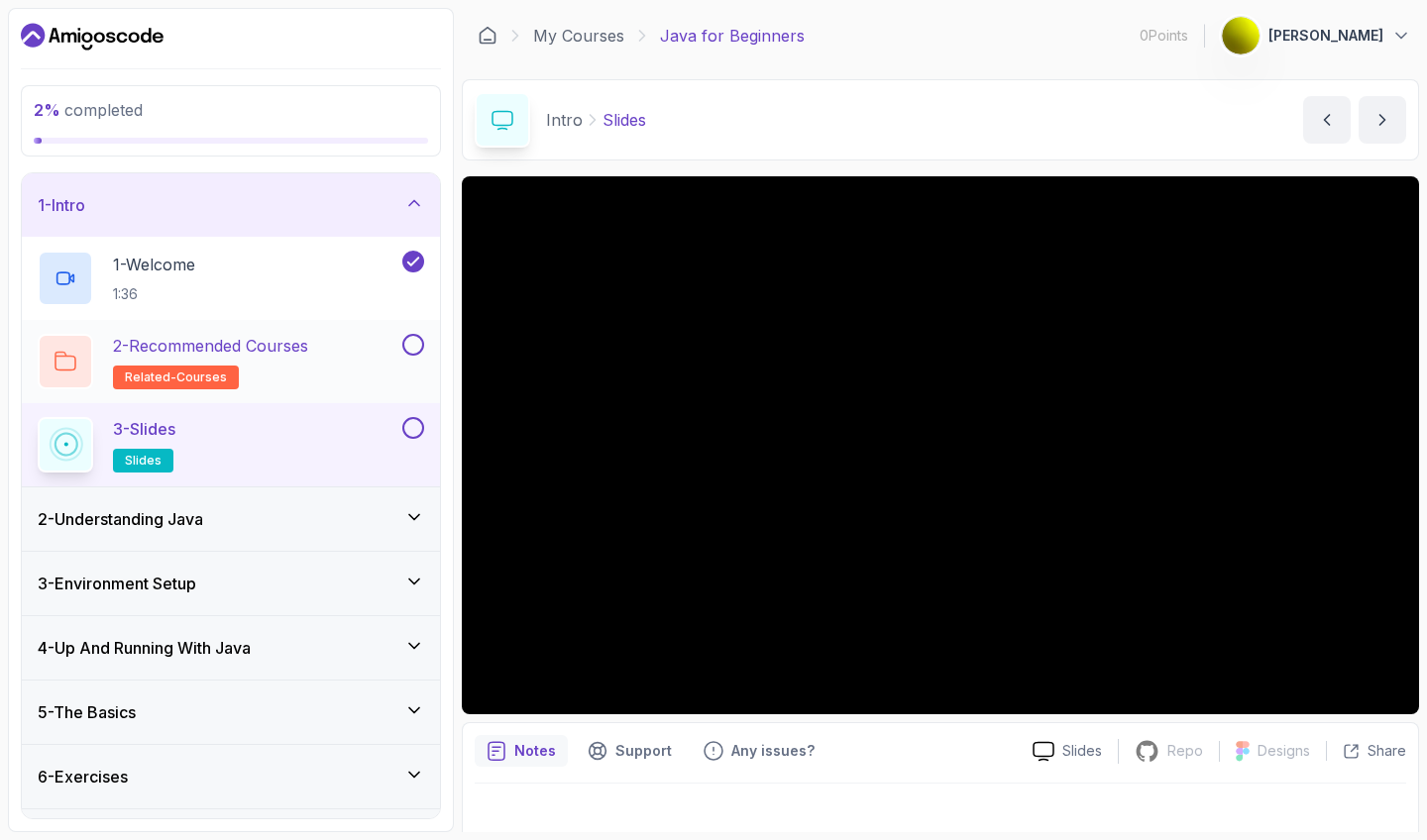
click at [415, 348] on button at bounding box center [413, 345] width 22 height 22
click at [412, 425] on button at bounding box center [413, 428] width 22 height 22
click at [385, 548] on div "2 - Understanding Java" at bounding box center [231, 519] width 418 height 63
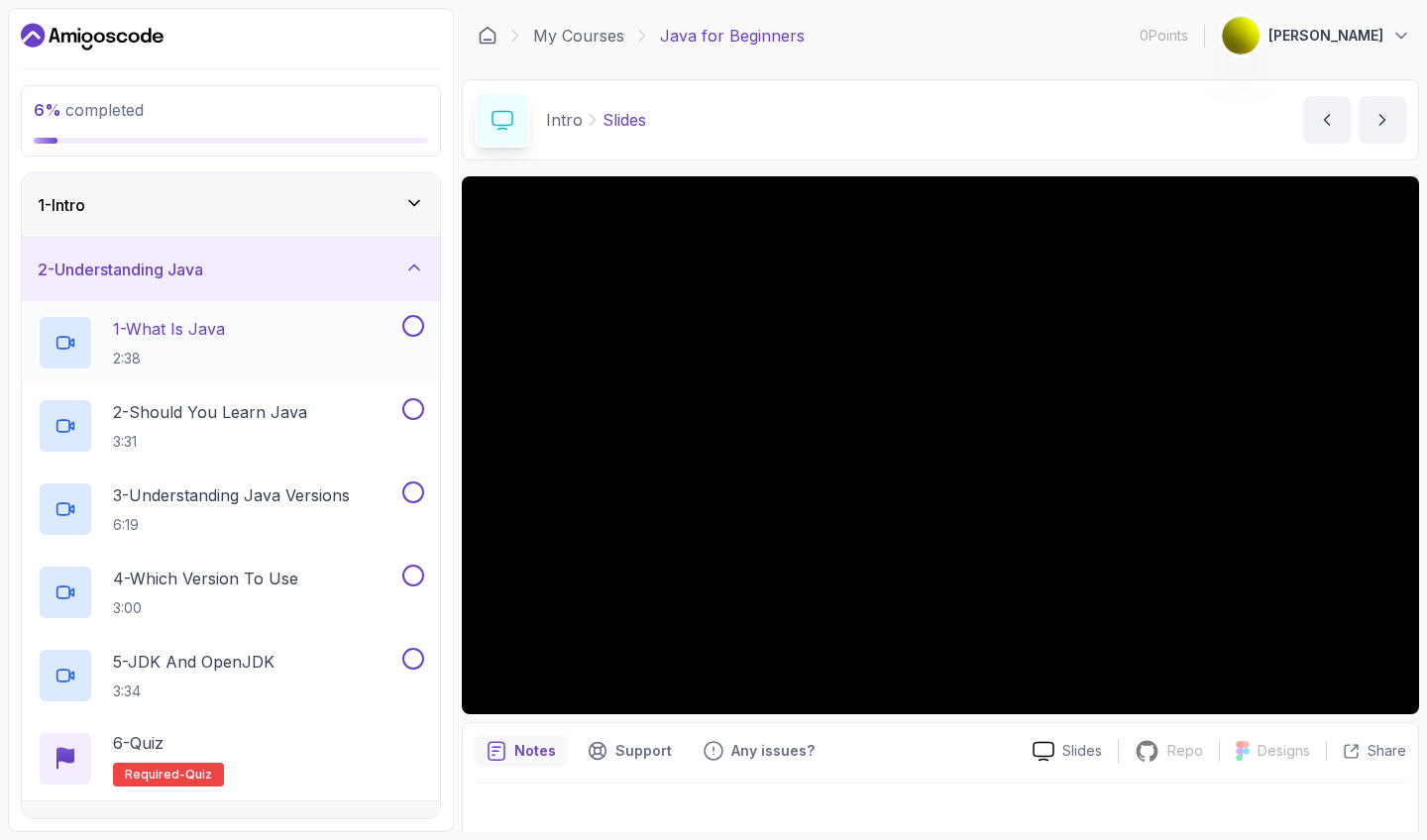
click at [342, 344] on div "1 - What Is Java 2:38" at bounding box center [218, 343] width 361 height 56
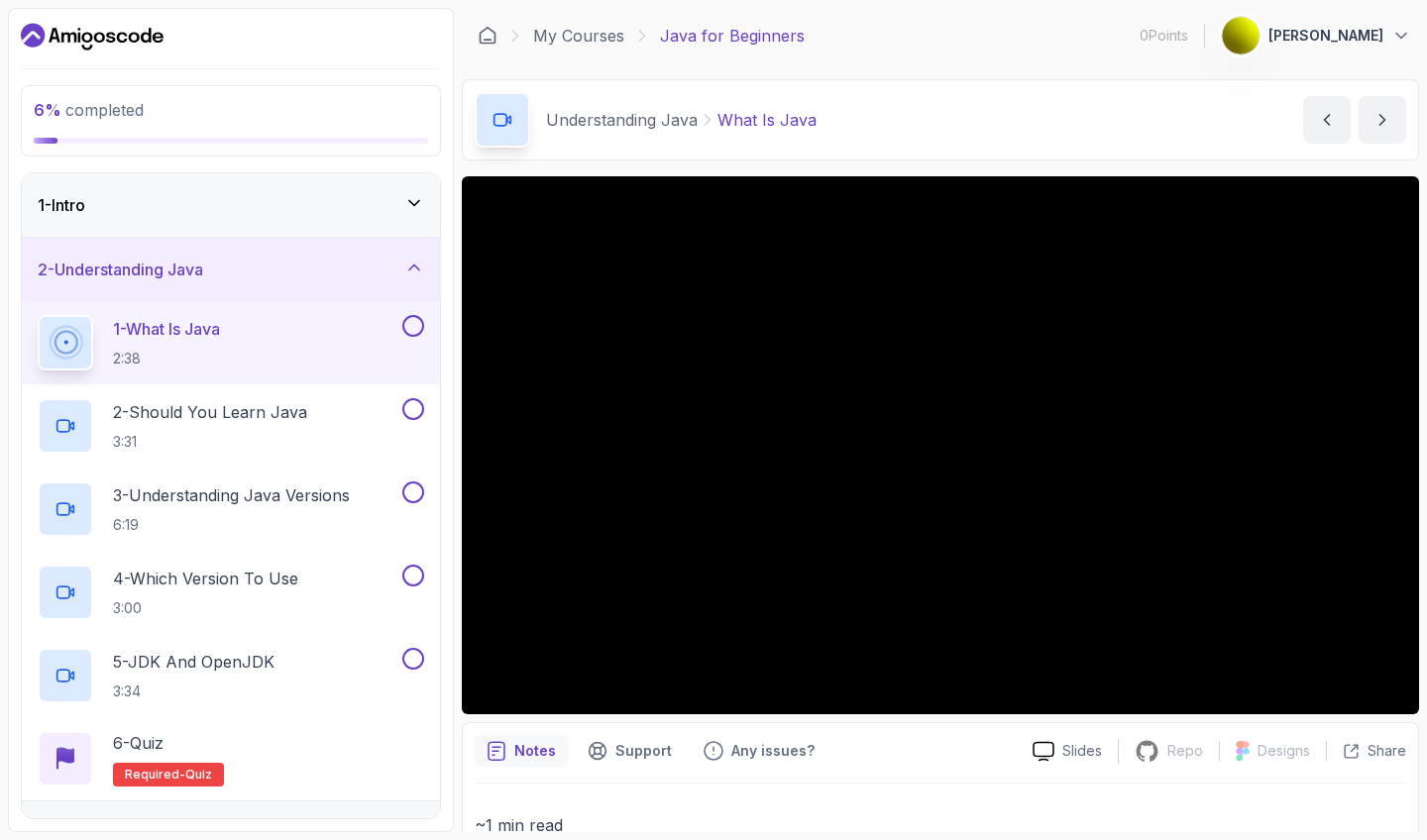
click at [1315, 55] on button "Jeffrey Omoakah" at bounding box center [1316, 36] width 190 height 40
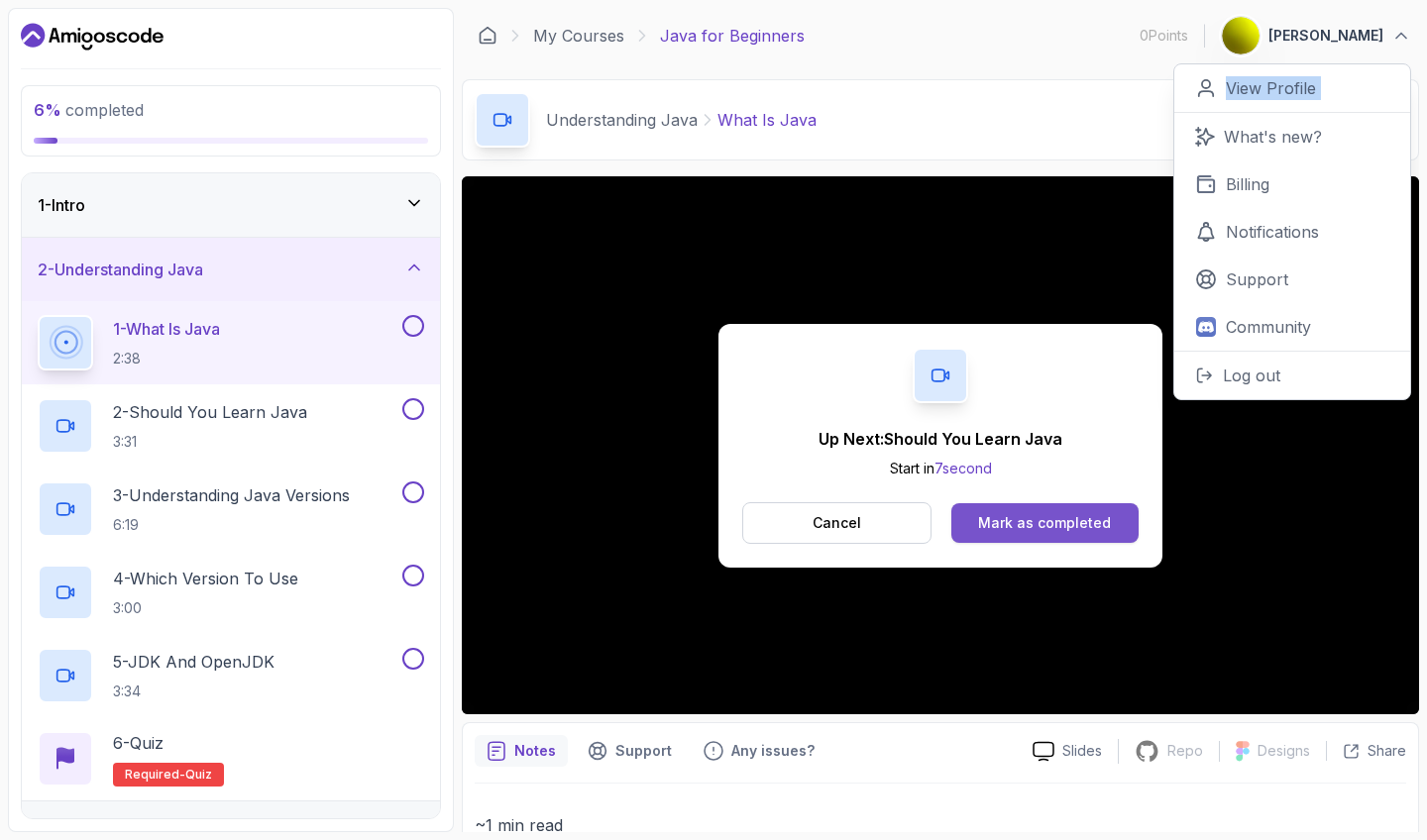
click at [1003, 510] on button "Mark as completed" at bounding box center [1044, 523] width 187 height 40
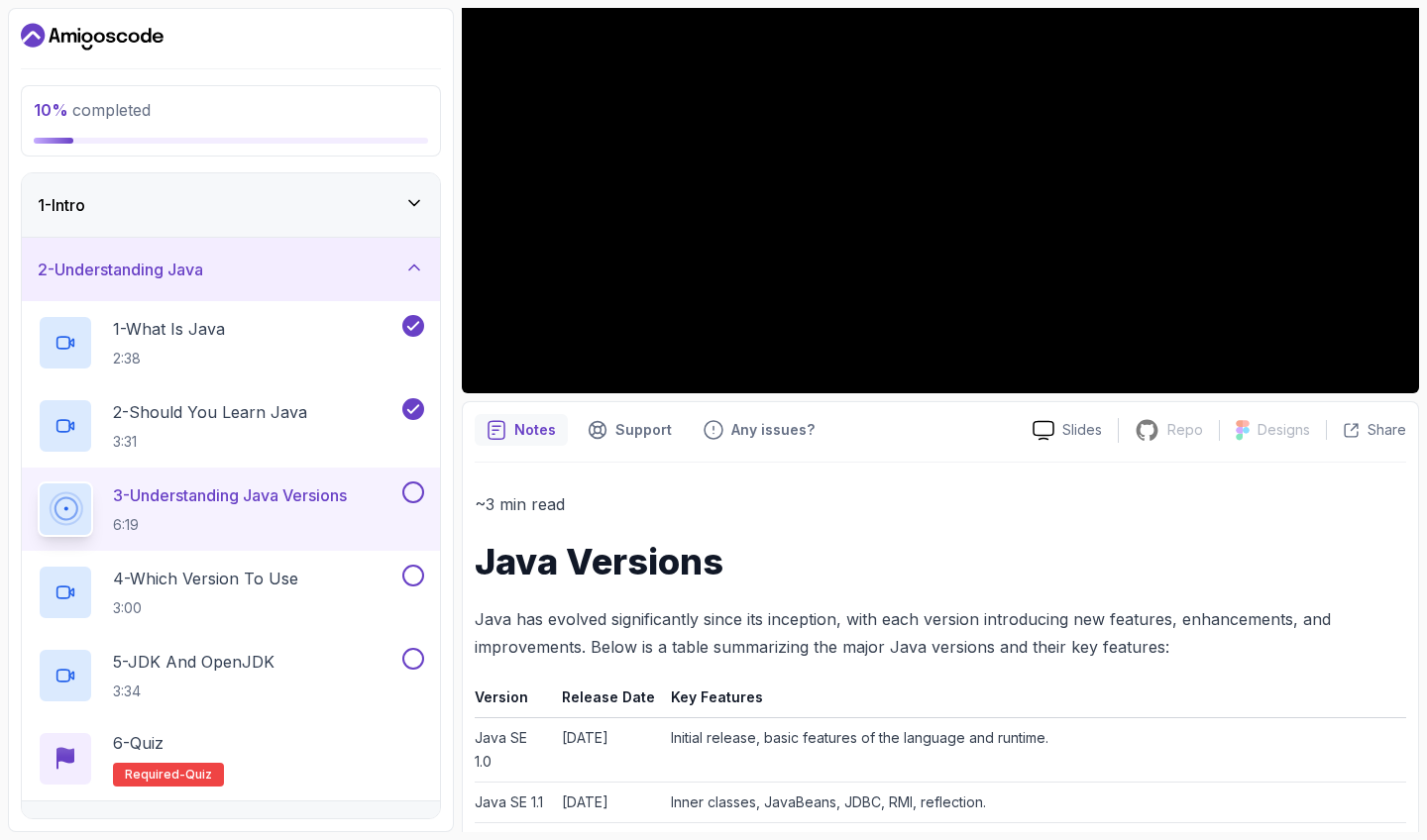
scroll to position [322, 0]
click at [409, 498] on button at bounding box center [413, 493] width 22 height 22
click at [415, 588] on button "4 - Which Version To Use 3:00" at bounding box center [231, 593] width 387 height 56
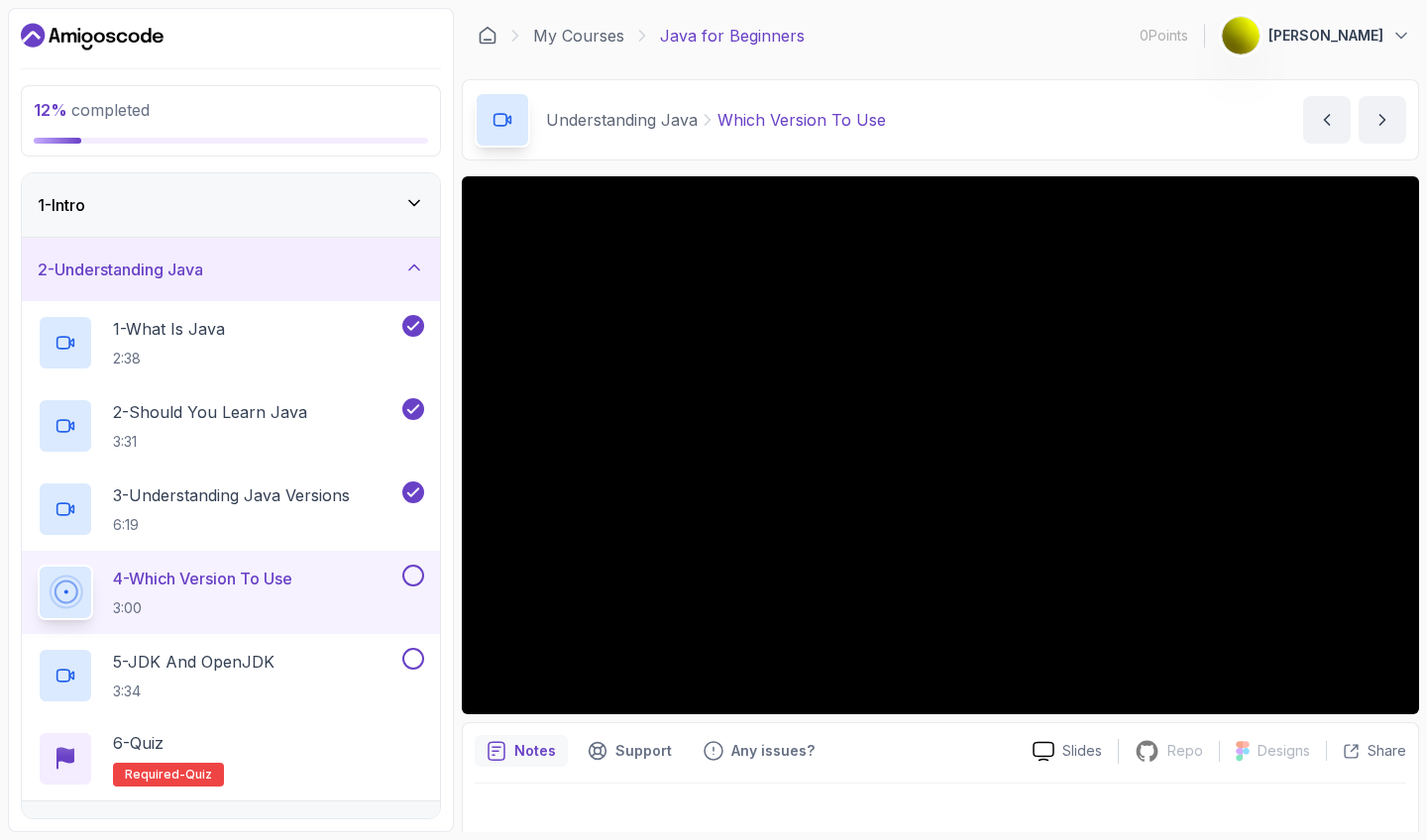
click at [1367, 788] on div at bounding box center [941, 812] width 932 height 56
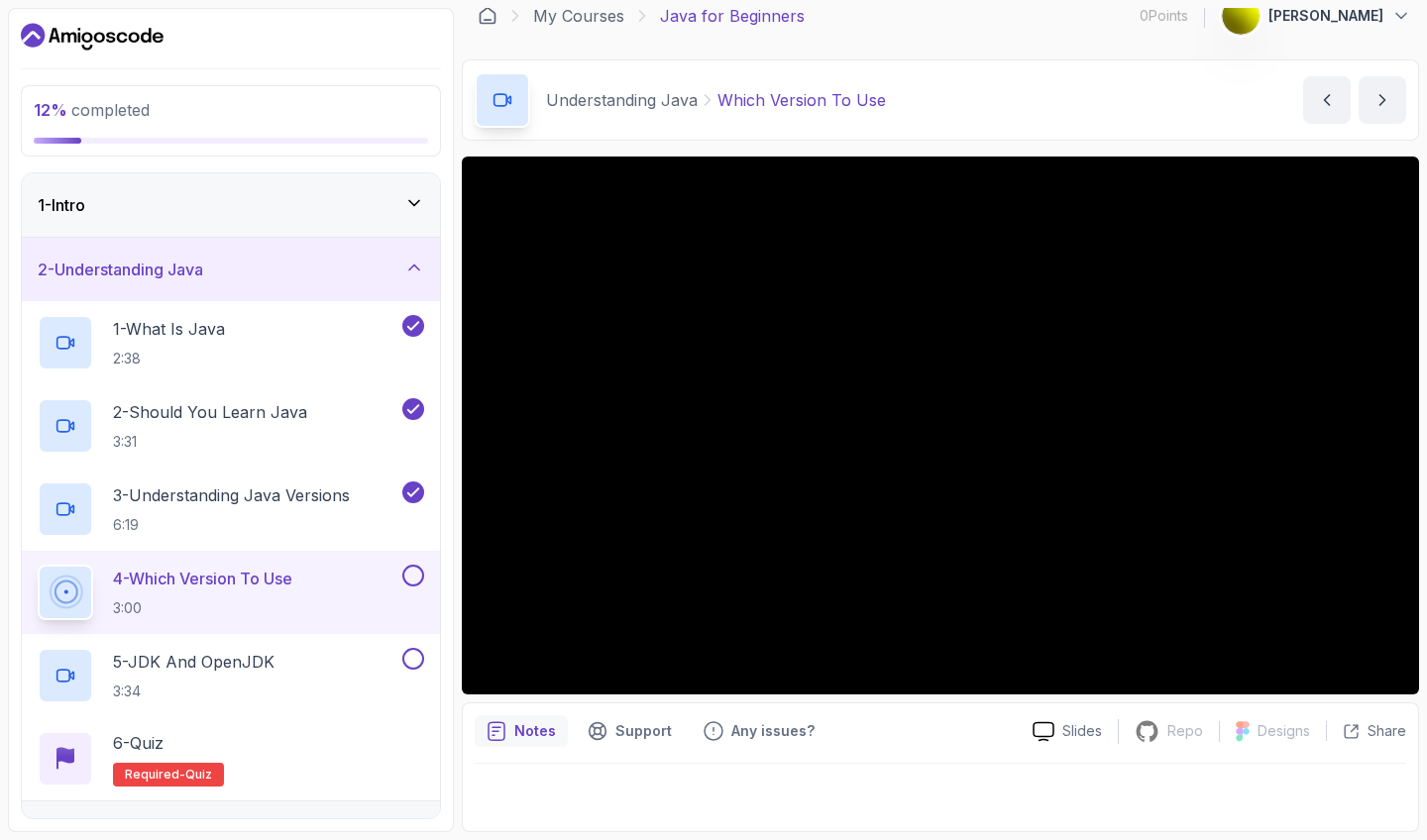
scroll to position [20, 0]
click at [408, 578] on button at bounding box center [413, 576] width 22 height 22
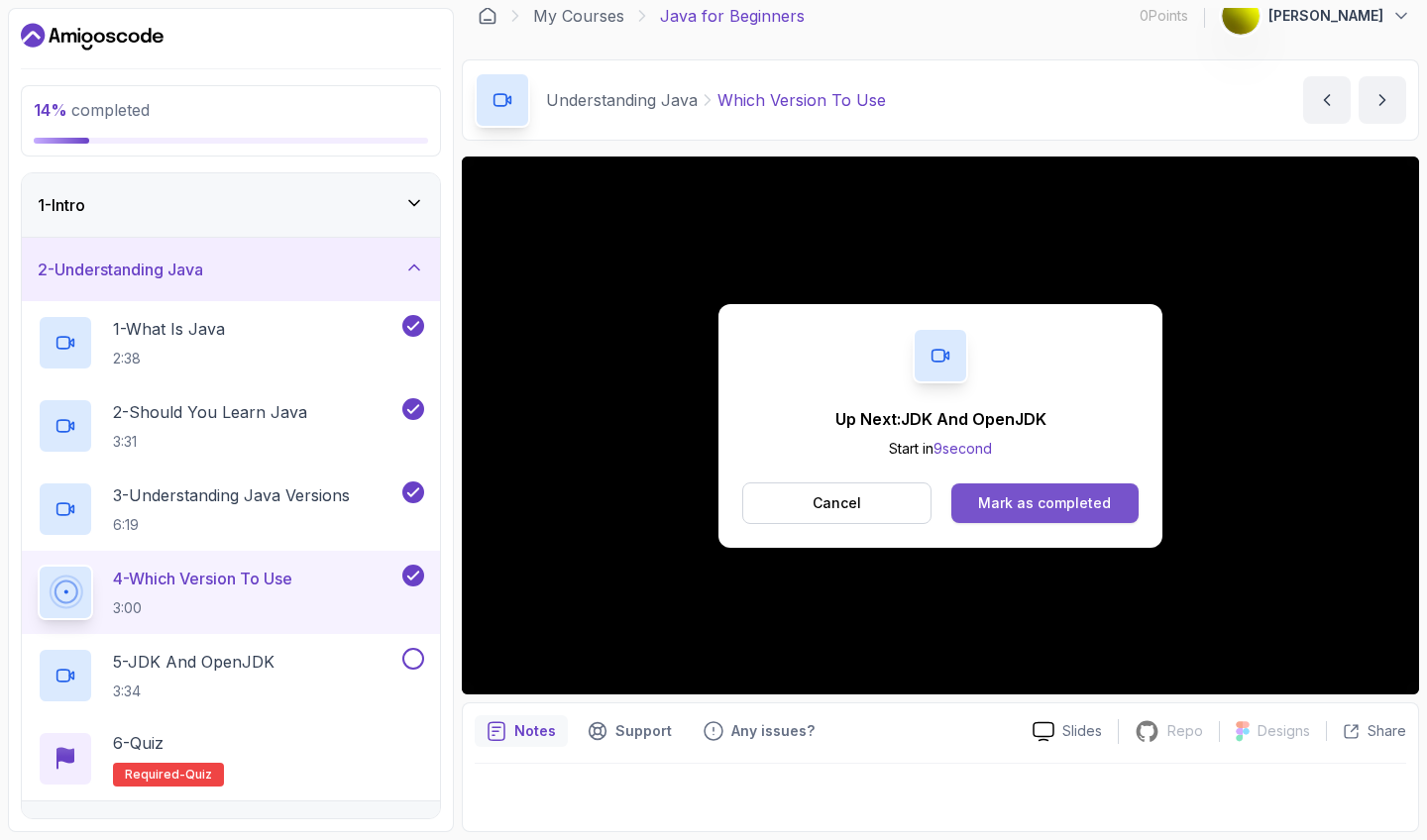
click at [1021, 505] on div "Mark as completed" at bounding box center [1044, 504] width 133 height 20
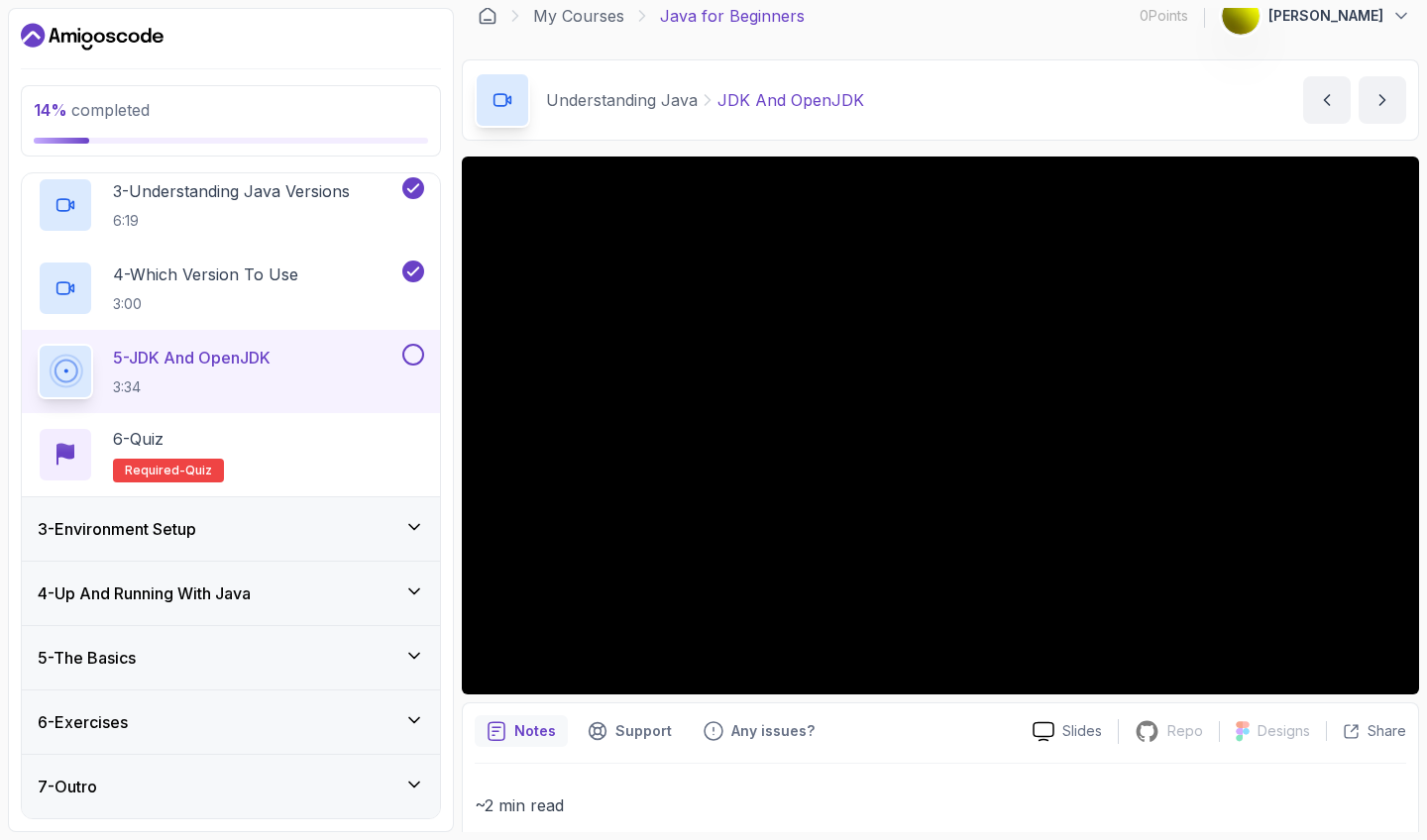
click at [330, 542] on div "3 - Environment Setup" at bounding box center [231, 529] width 418 height 63
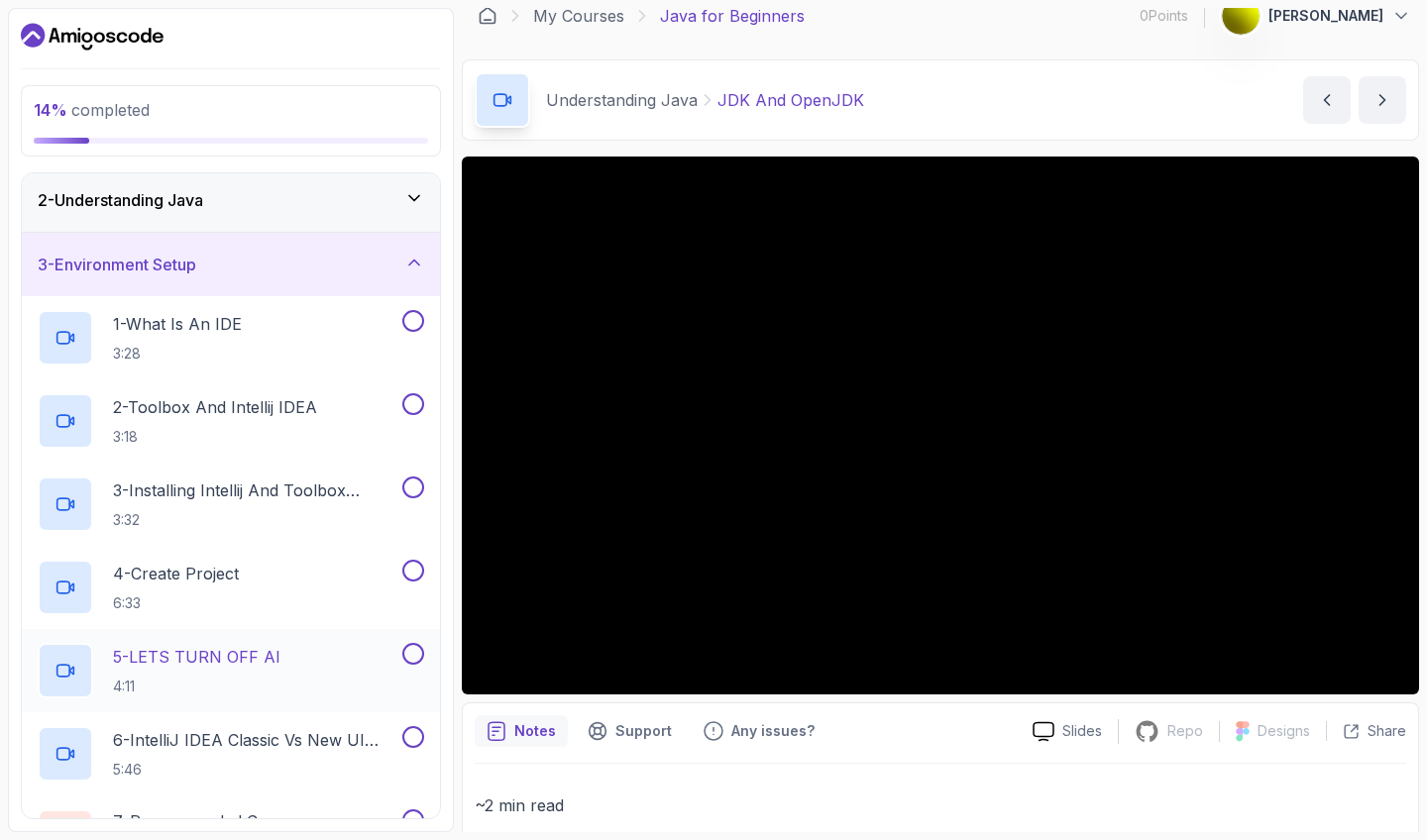
scroll to position [63, 0]
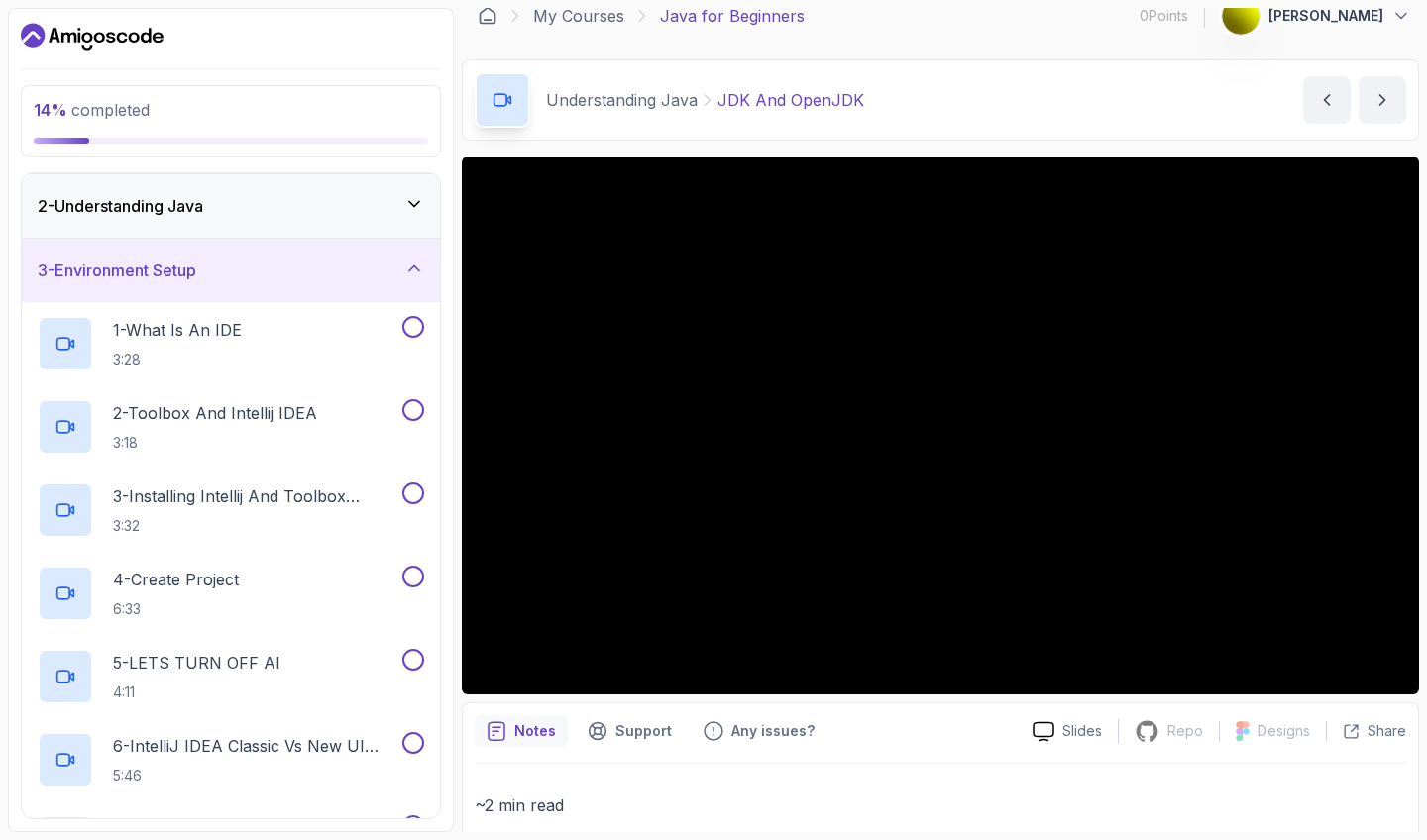
click at [354, 292] on div "3 - Environment Setup" at bounding box center [231, 270] width 418 height 63
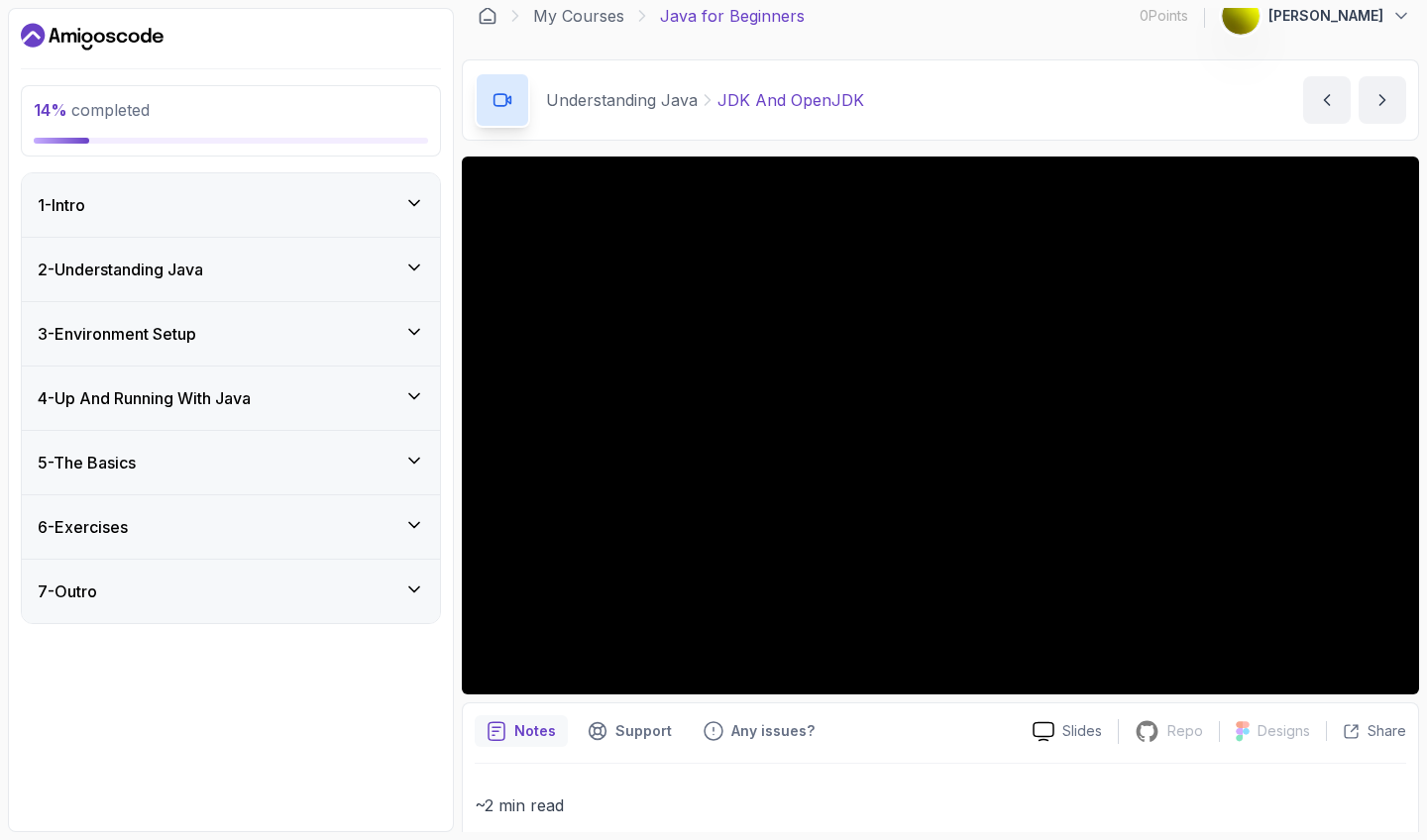
scroll to position [0, 0]
click at [351, 276] on div "2 - Understanding Java" at bounding box center [231, 270] width 387 height 24
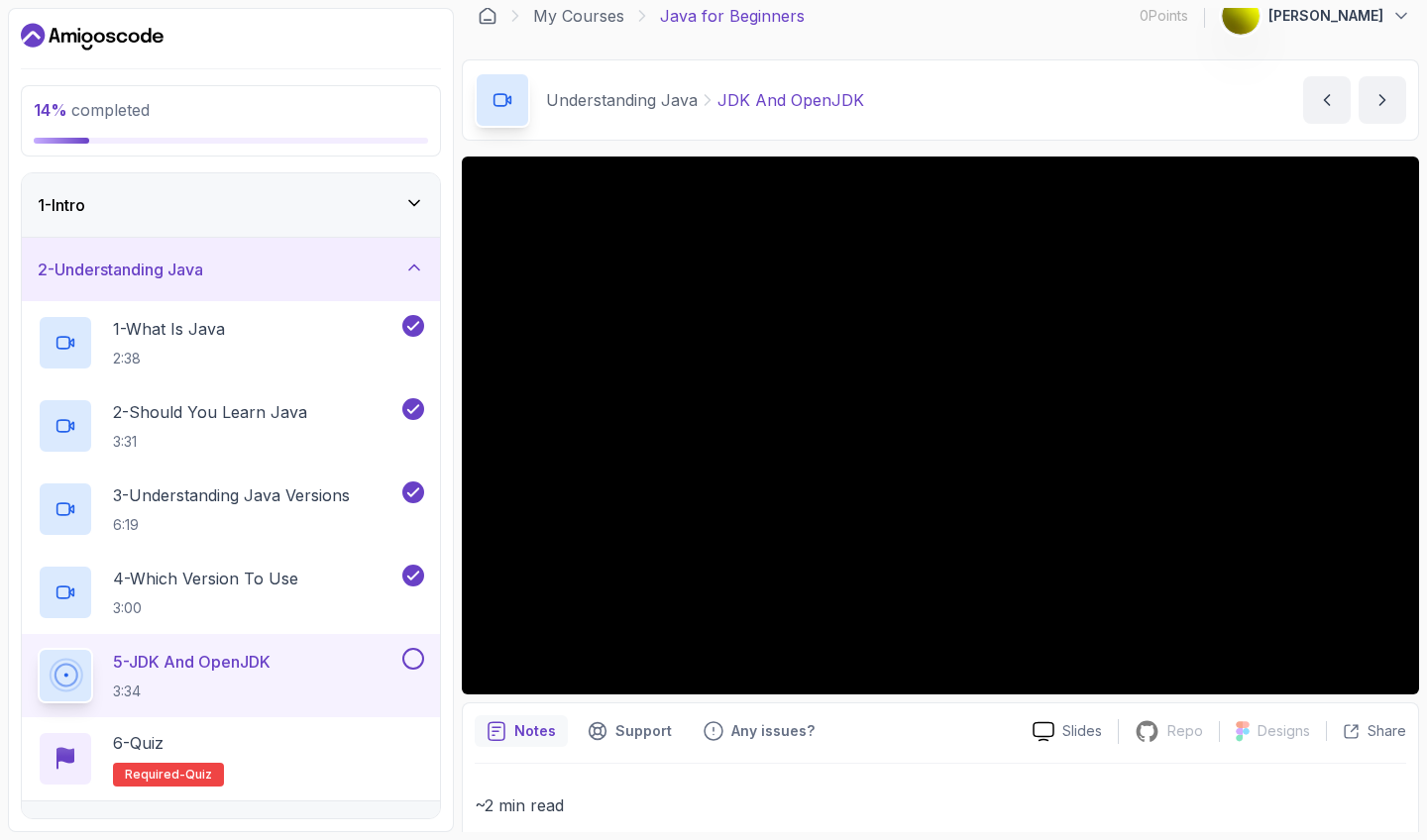
click at [351, 276] on div "2 - Understanding Java" at bounding box center [231, 270] width 387 height 24
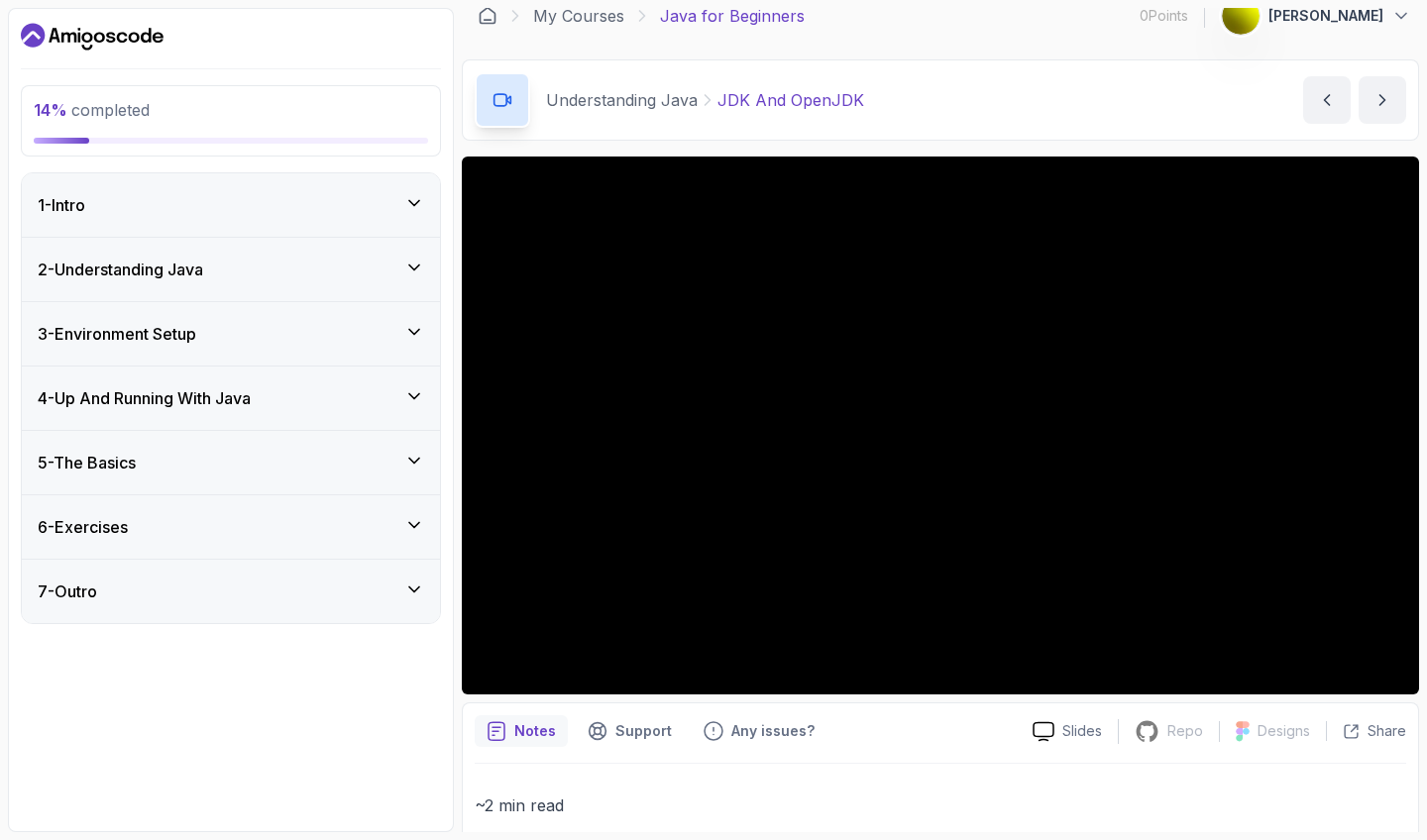
click at [366, 515] on div "6 - Exercises" at bounding box center [231, 527] width 387 height 24
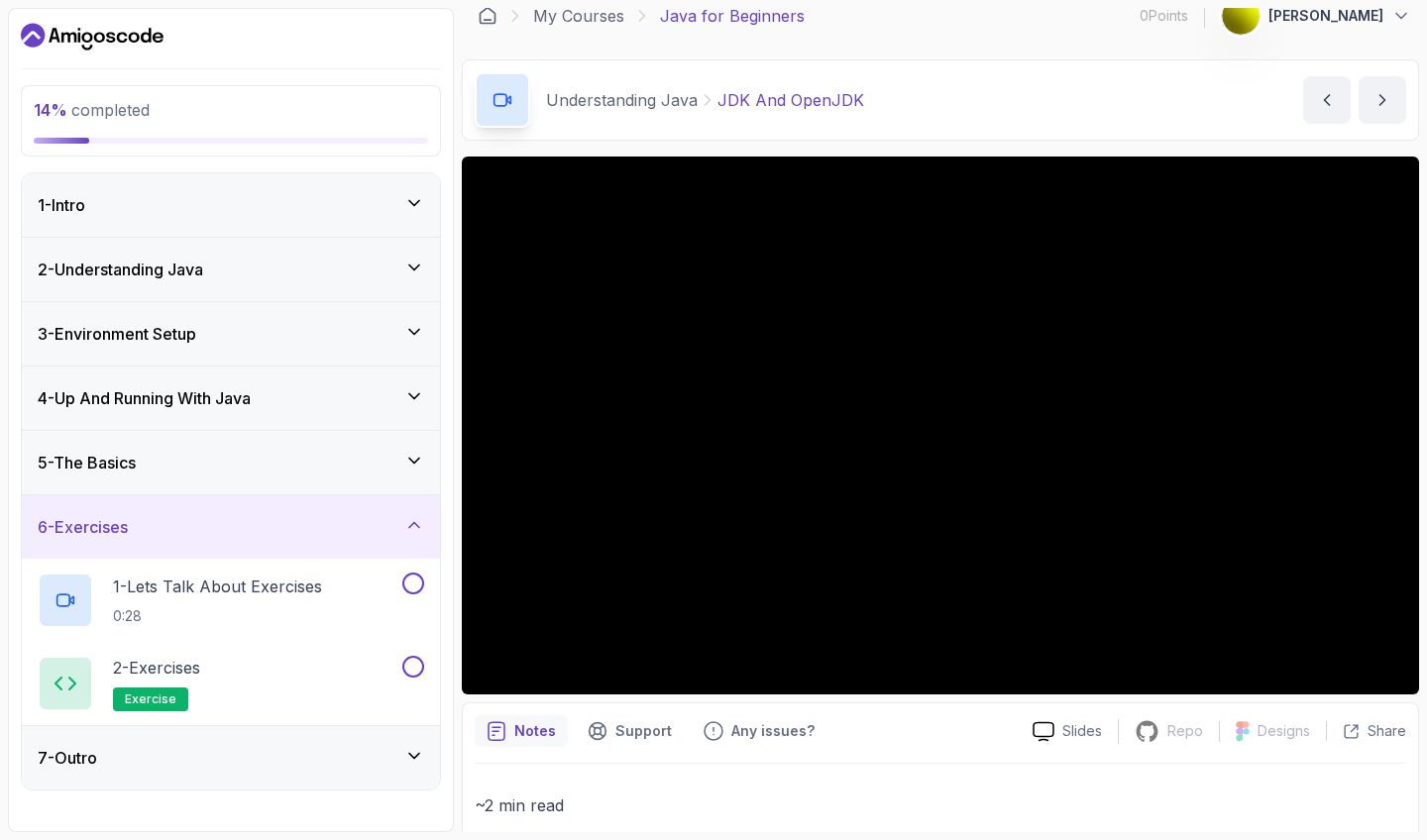
click at [366, 515] on div "6 - Exercises" at bounding box center [231, 527] width 387 height 24
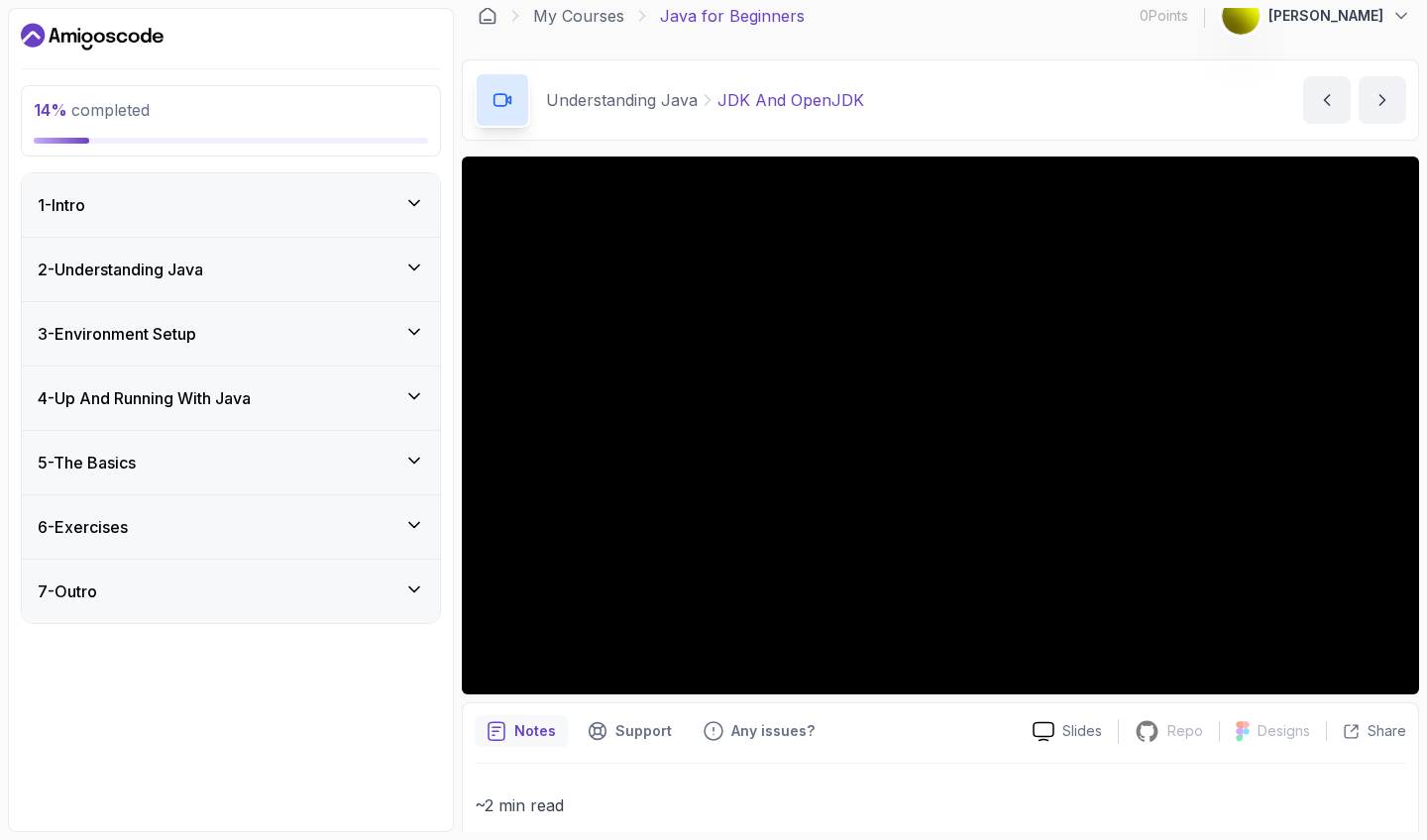
click at [317, 596] on div "7 - Outro" at bounding box center [231, 592] width 387 height 24
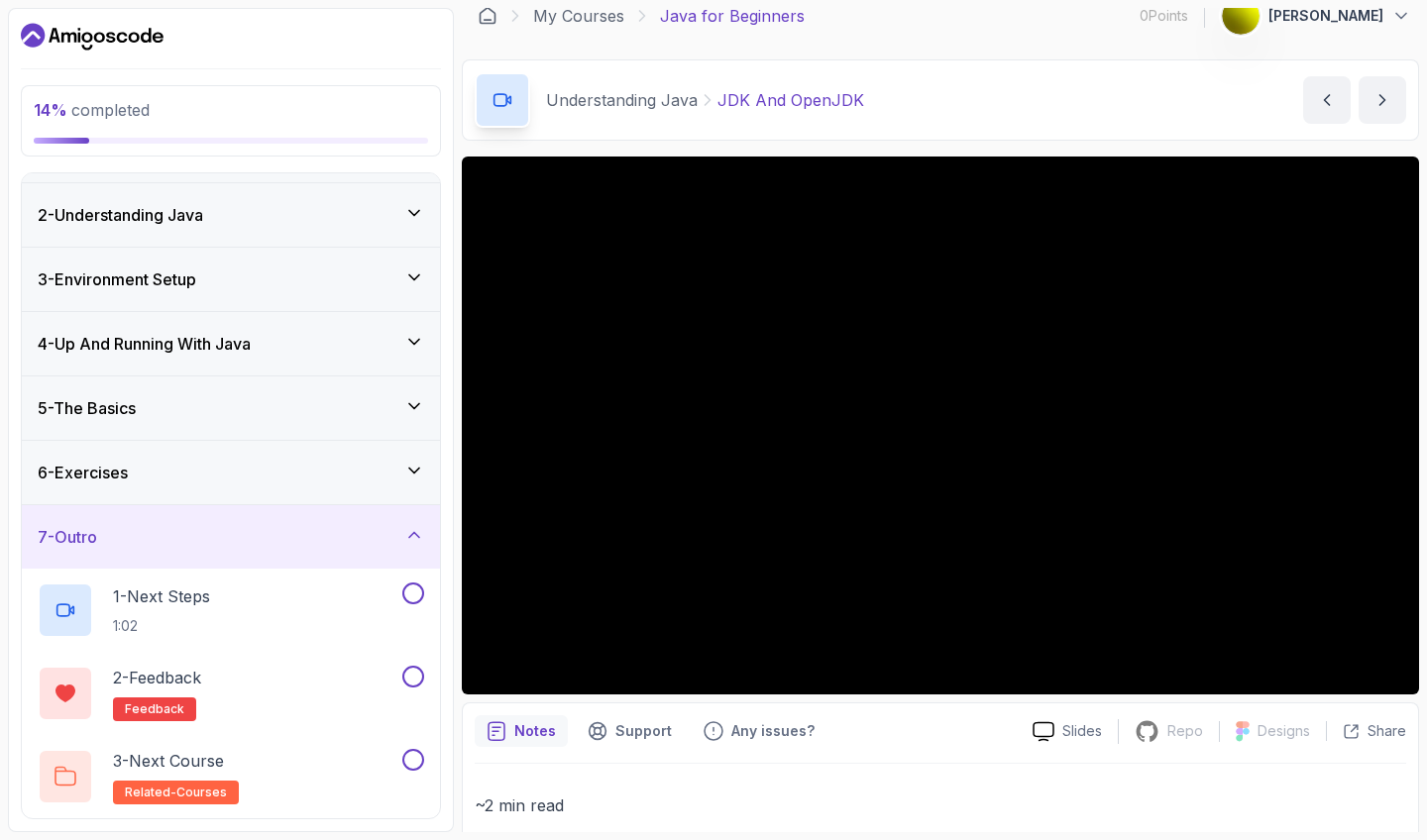
click at [328, 533] on div "7 - Outro" at bounding box center [231, 537] width 387 height 24
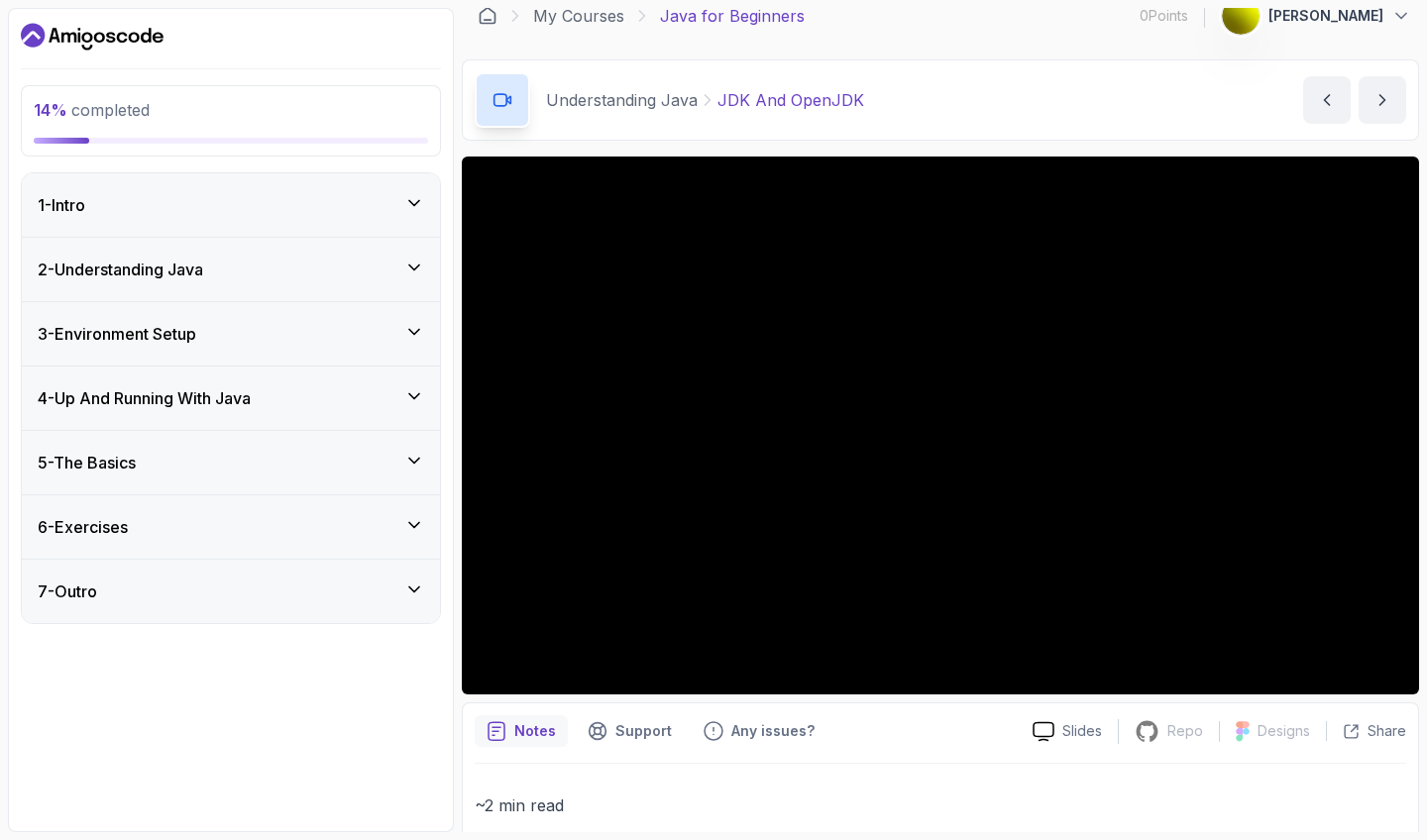
click at [318, 276] on div "2 - Understanding Java" at bounding box center [231, 270] width 387 height 24
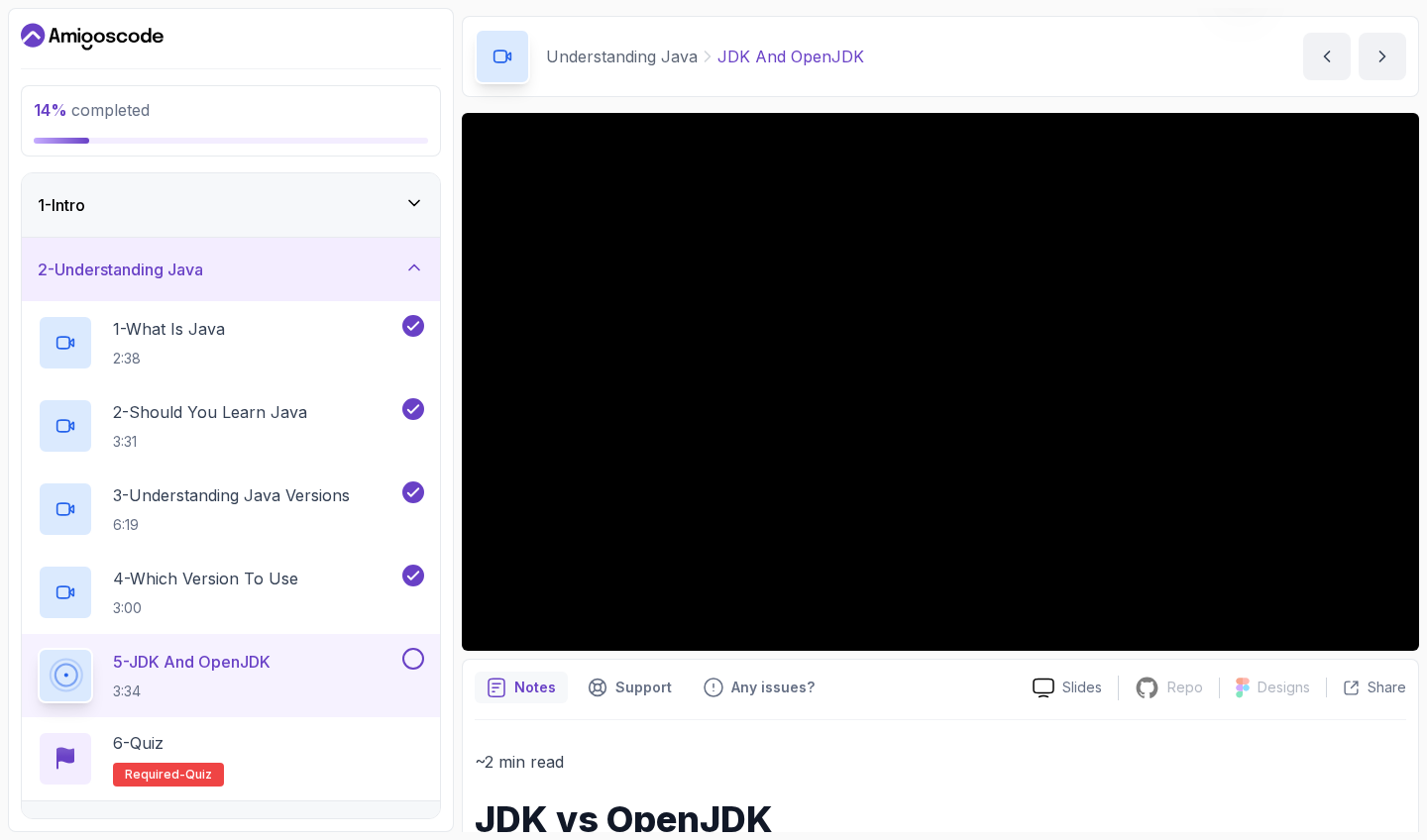
scroll to position [70, 0]
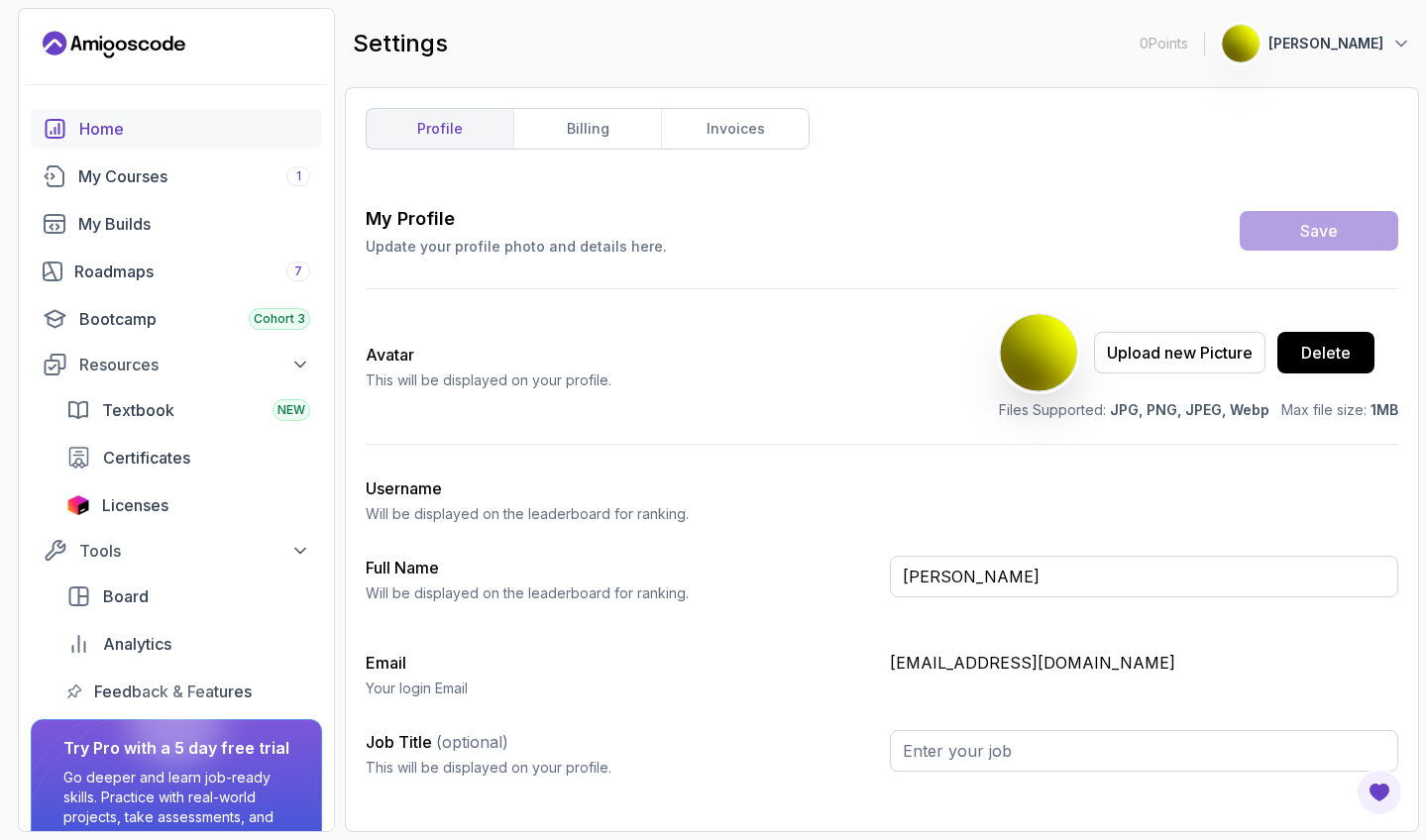
click at [221, 134] on div "Home" at bounding box center [194, 129] width 231 height 24
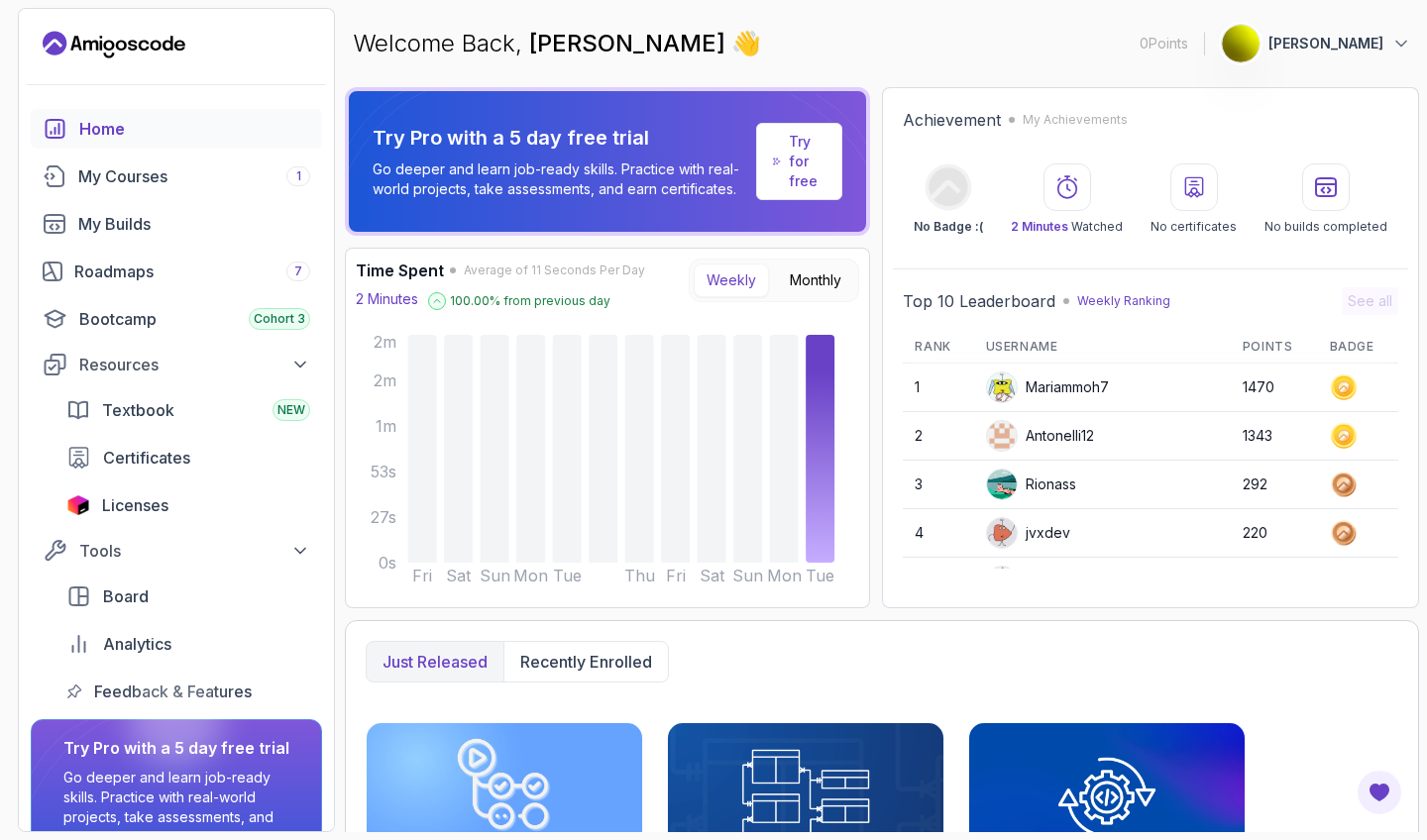
click at [156, 505] on span "Licenses" at bounding box center [135, 506] width 66 height 24
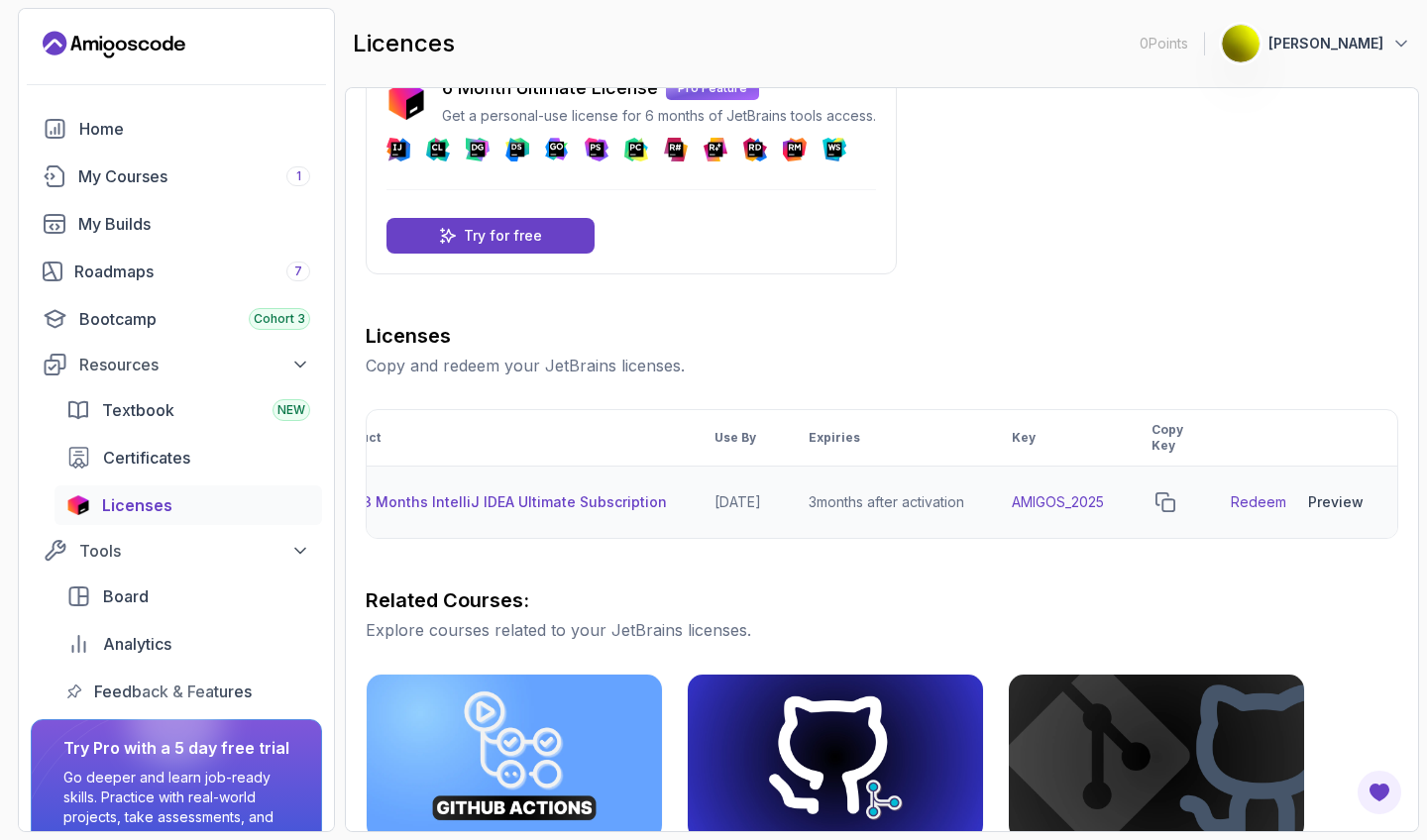
click at [1274, 503] on link "Redeem" at bounding box center [1259, 503] width 56 height 20
click at [1168, 512] on button "copy-button" at bounding box center [1166, 503] width 28 height 28
